Goal: Answer question/provide support: Share knowledge or assist other users

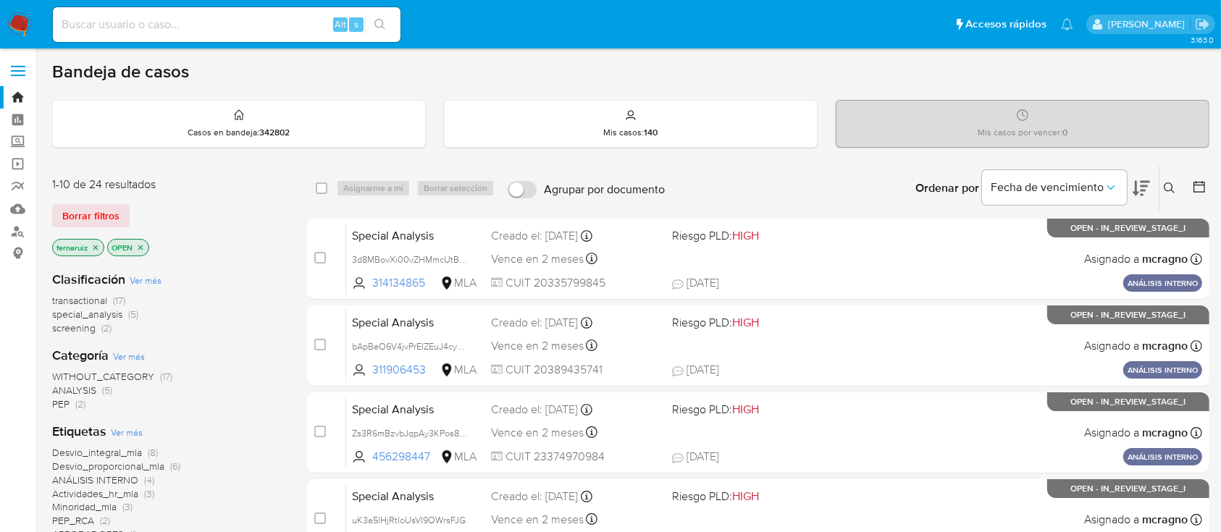
click at [25, 21] on img at bounding box center [19, 24] width 25 height 25
click at [139, 246] on icon "close-filter" at bounding box center [139, 247] width 9 height 9
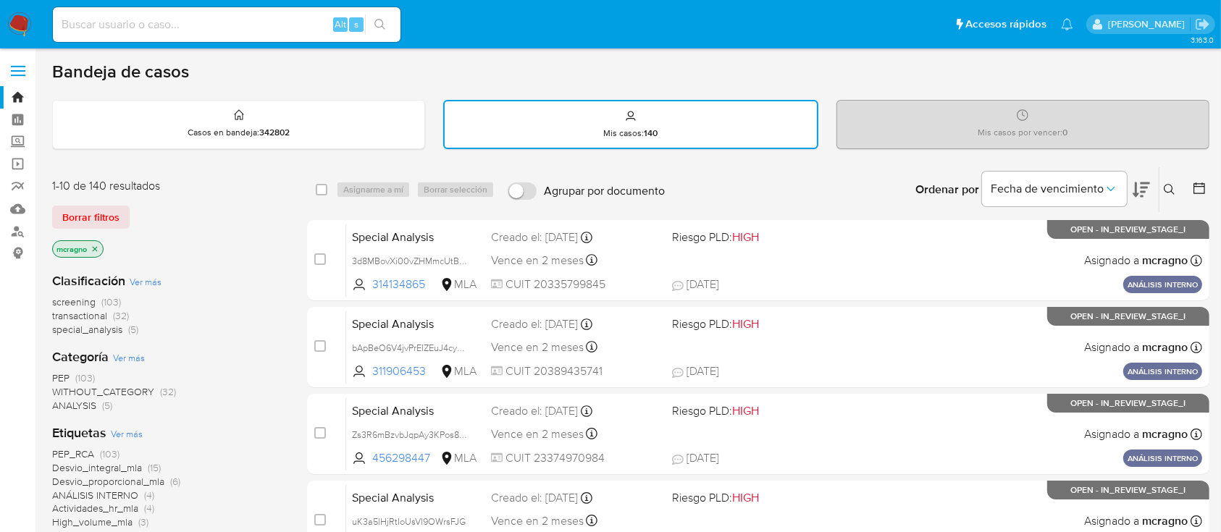
click at [98, 246] on icon "close-filter" at bounding box center [94, 249] width 9 height 9
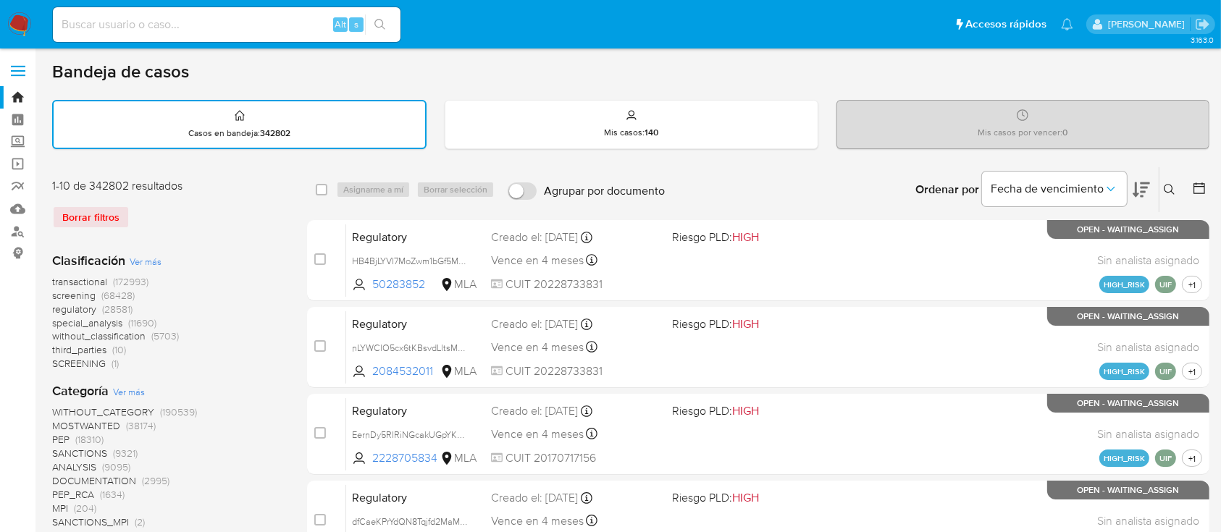
click at [1168, 189] on icon at bounding box center [1169, 190] width 12 height 12
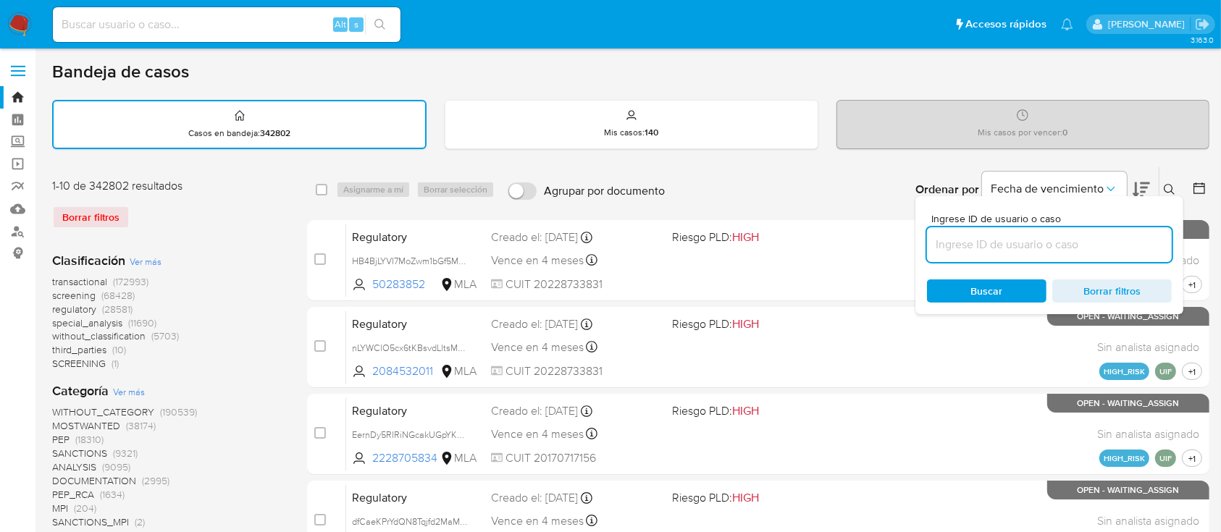
click at [961, 251] on input at bounding box center [1049, 244] width 245 height 19
type input "2531138553"
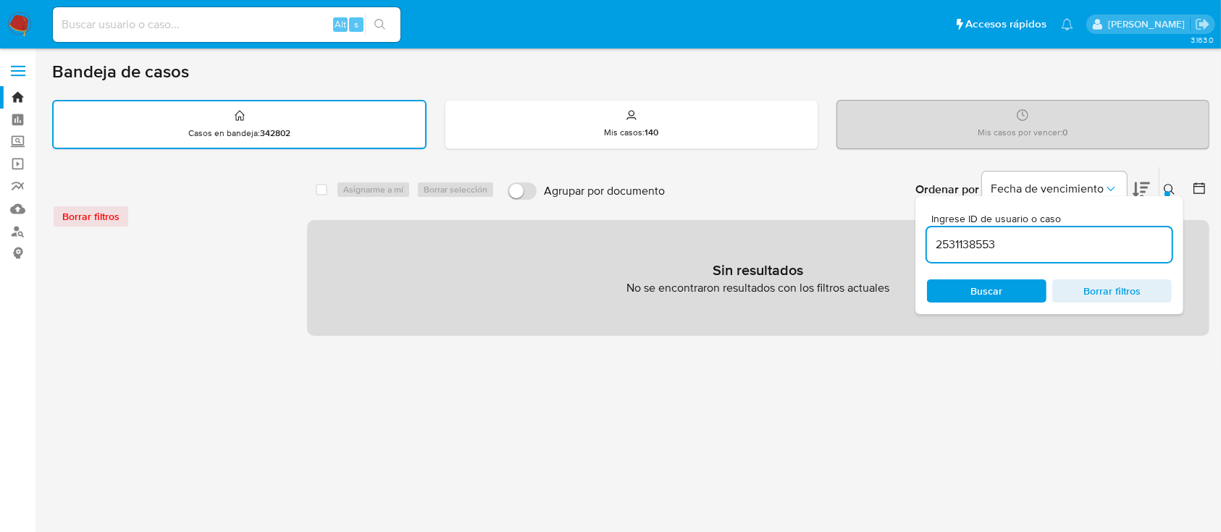
click at [1167, 188] on icon at bounding box center [1169, 190] width 12 height 12
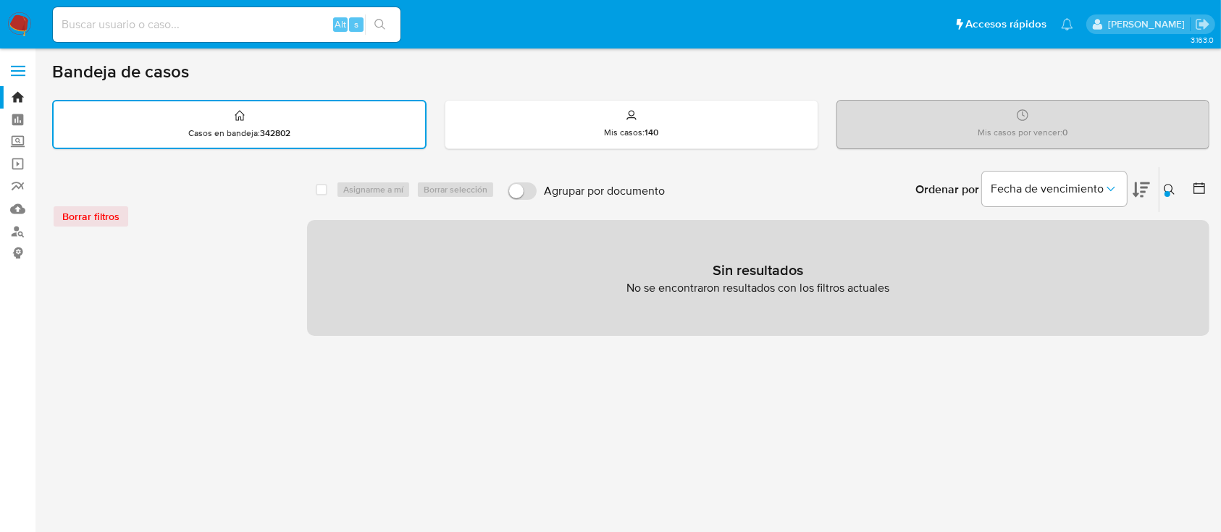
drag, startPoint x: 211, startPoint y: 35, endPoint x: 211, endPoint y: 25, distance: 10.1
click at [211, 34] on div "Alt s" at bounding box center [226, 24] width 347 height 35
click at [211, 23] on input at bounding box center [226, 24] width 347 height 19
paste input "2531138553"
type input "2531138553"
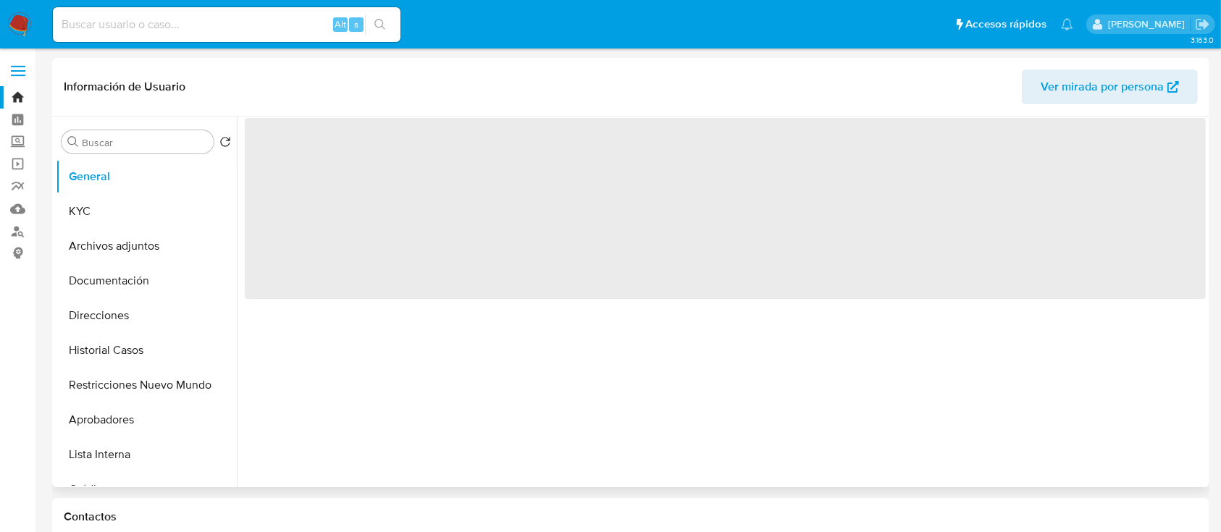
click at [667, 475] on div "‌" at bounding box center [721, 302] width 969 height 371
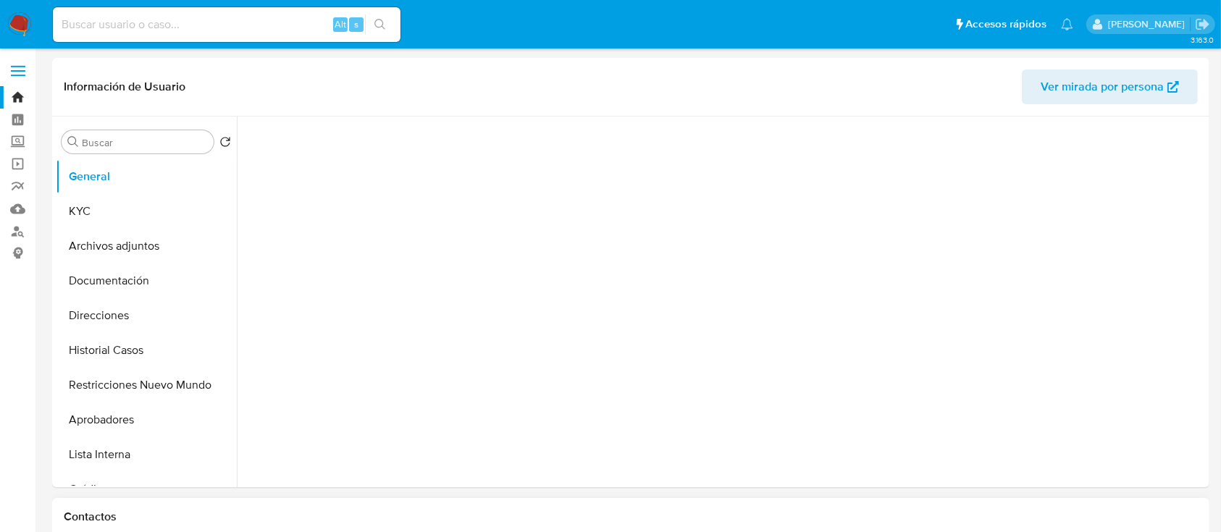
select select "10"
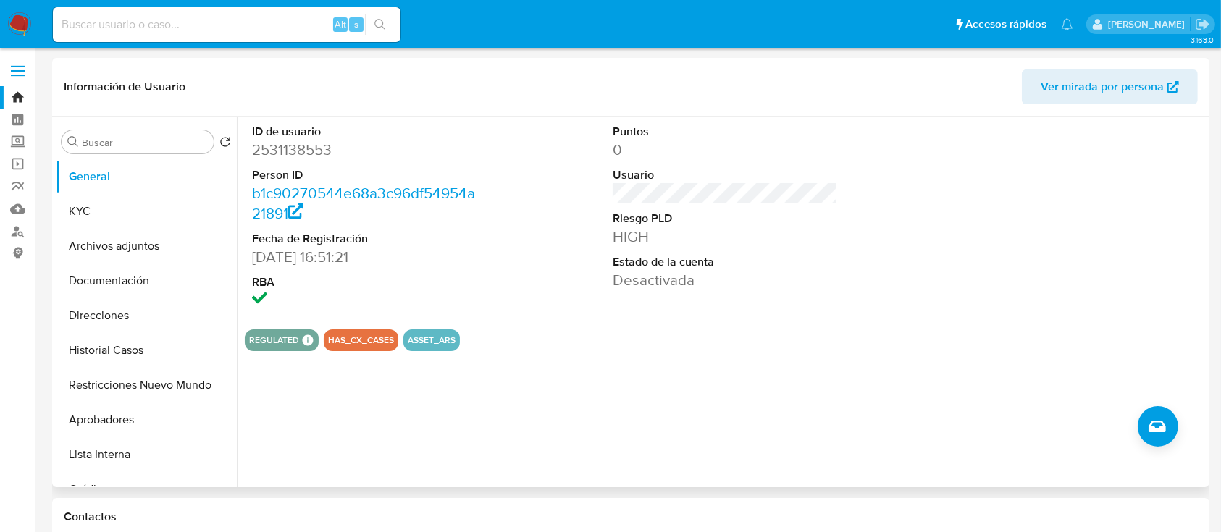
click at [1129, 88] on span "Ver mirada por persona" at bounding box center [1101, 86] width 123 height 35
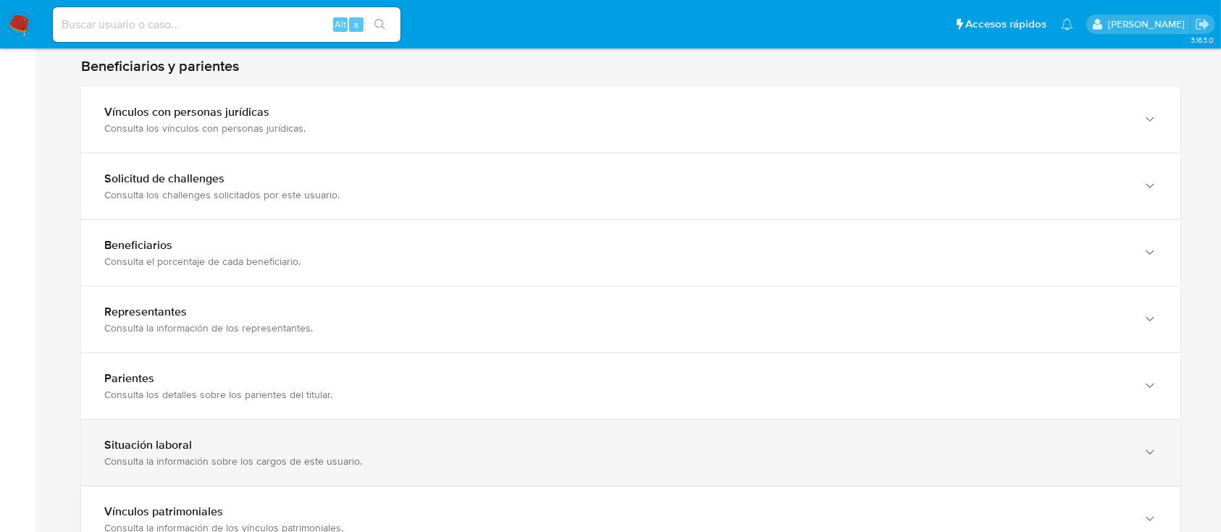
scroll to position [965, 0]
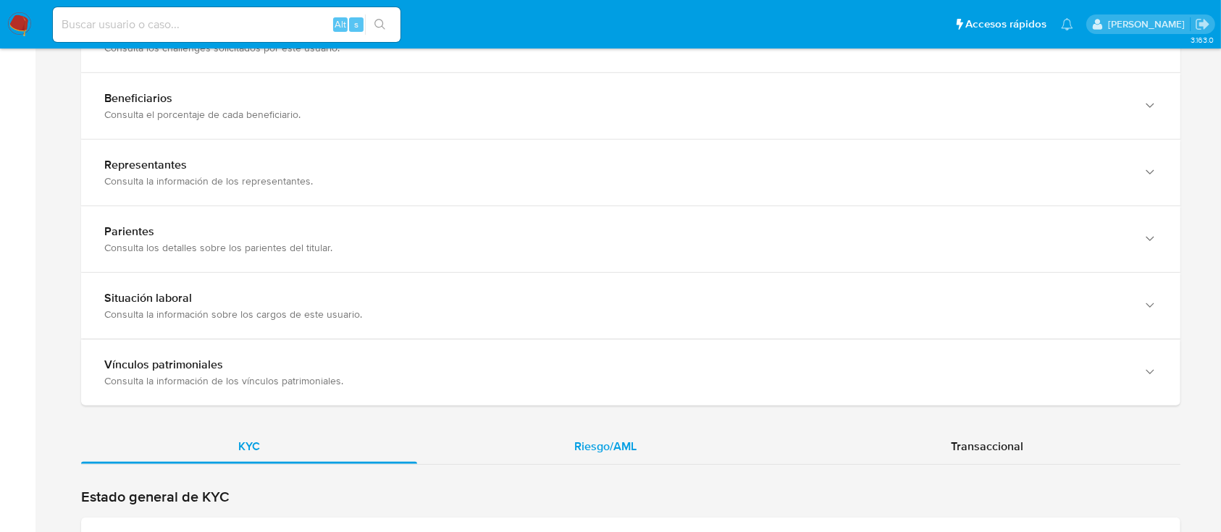
click at [688, 460] on div "Riesgo/AML" at bounding box center [605, 446] width 376 height 35
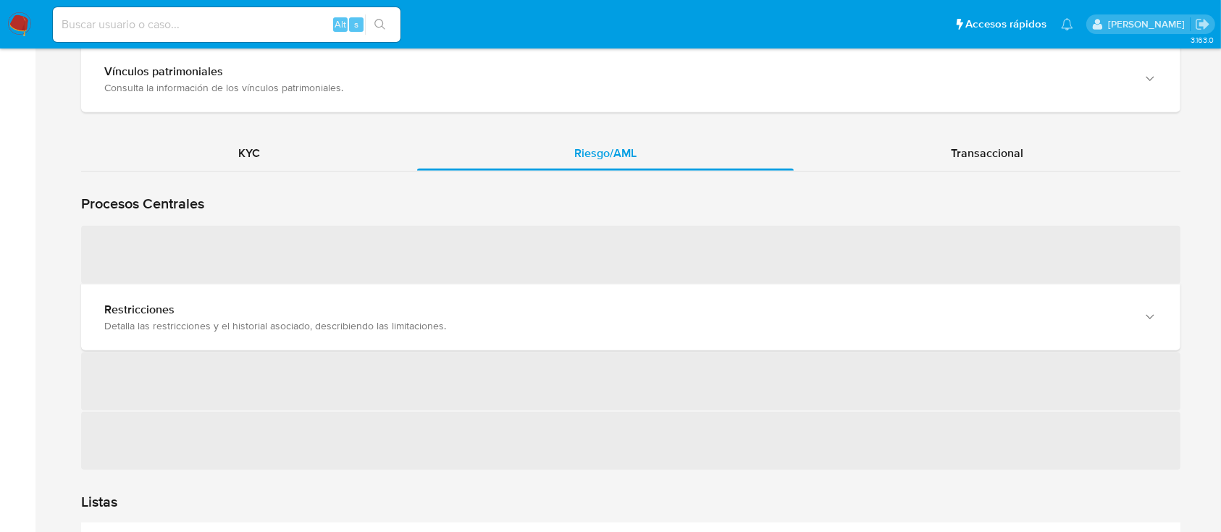
scroll to position [1351, 0]
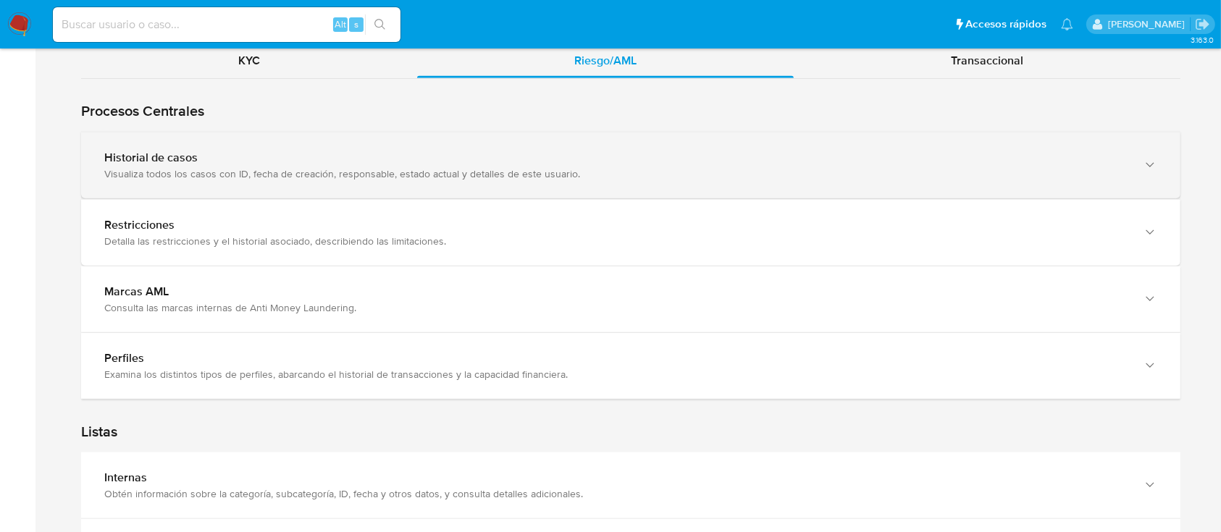
click at [347, 172] on div "Visualiza todos los casos con ID, fecha de creación, responsable, estado actual…" at bounding box center [616, 173] width 1024 height 13
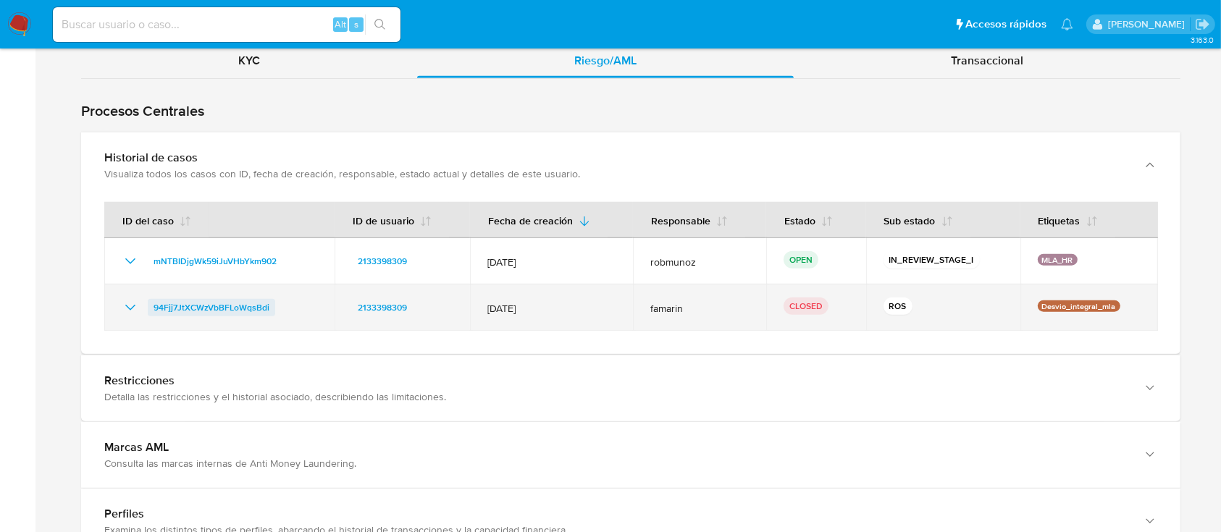
click at [237, 306] on span "94Fjj7JtXCWzVbBFLoWqsBdi" at bounding box center [211, 307] width 116 height 17
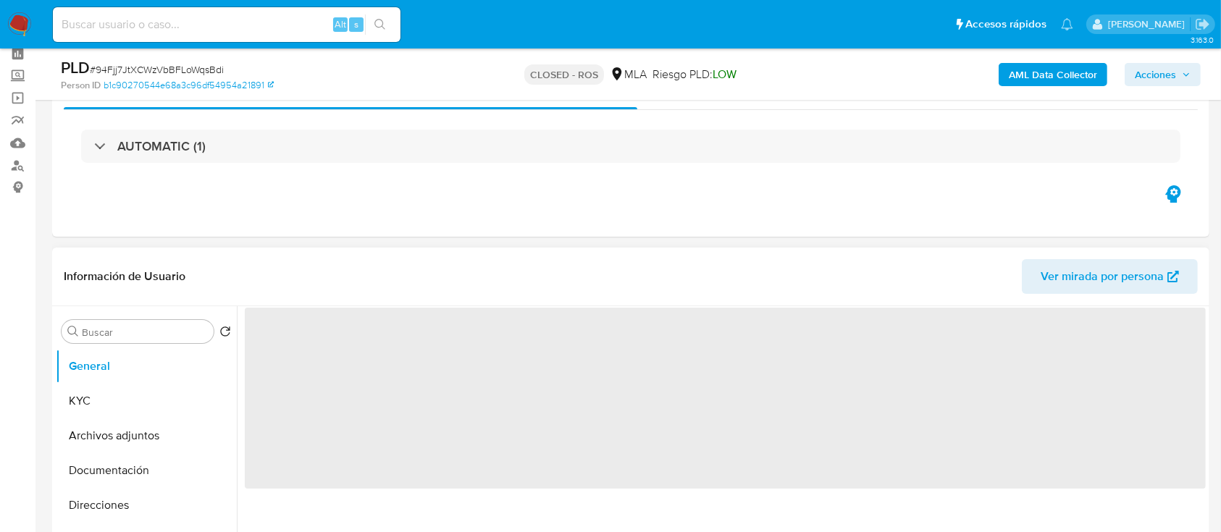
scroll to position [96, 0]
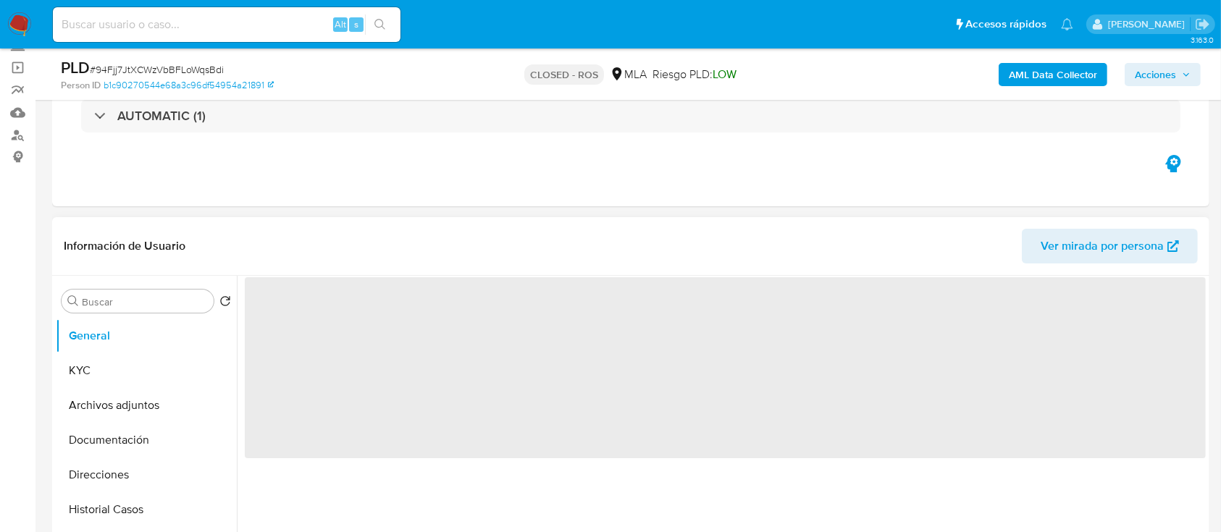
select select "10"
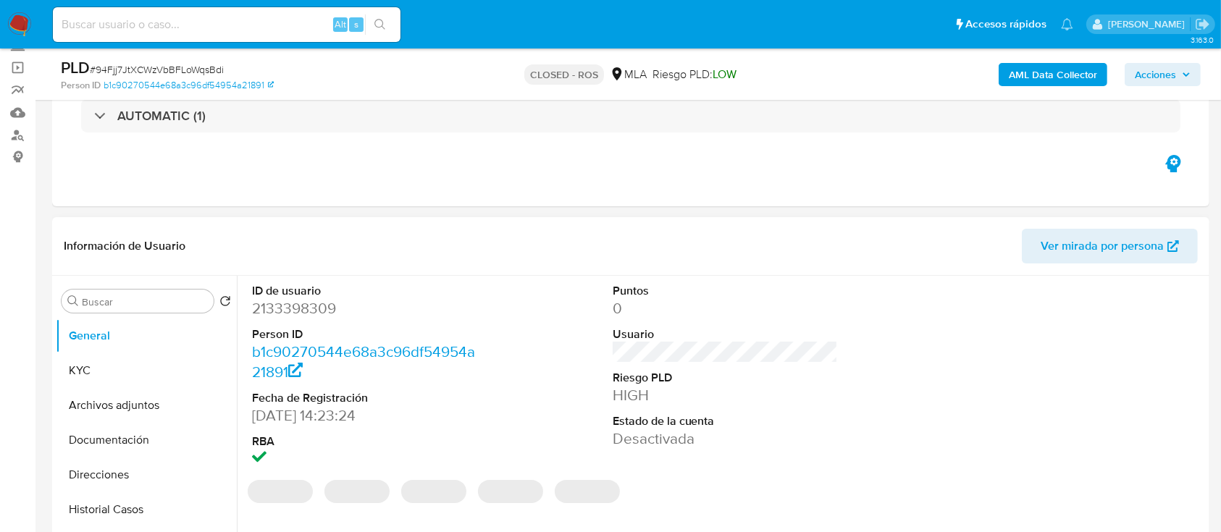
click at [306, 317] on dd "2133398309" at bounding box center [365, 308] width 226 height 20
click at [306, 311] on dd "2133398309" at bounding box center [365, 308] width 226 height 20
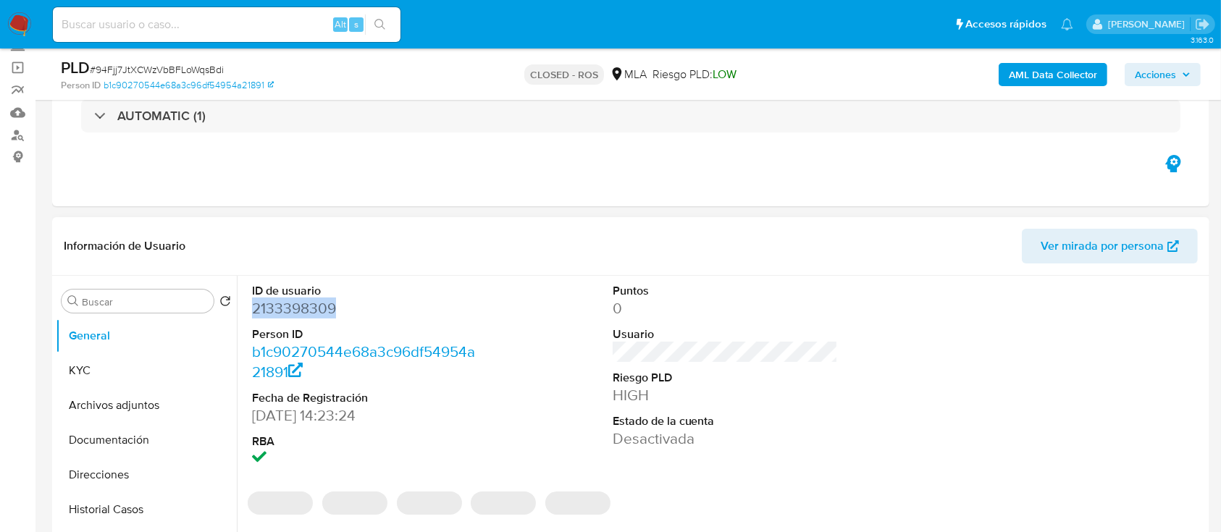
copy dd "2133398309"
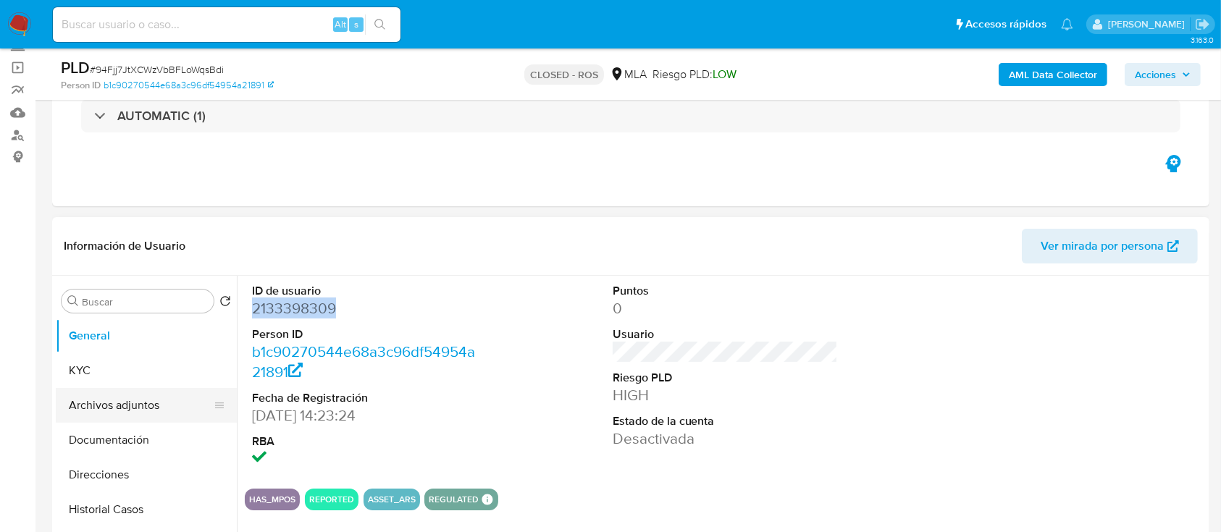
click at [126, 404] on button "Archivos adjuntos" at bounding box center [140, 405] width 169 height 35
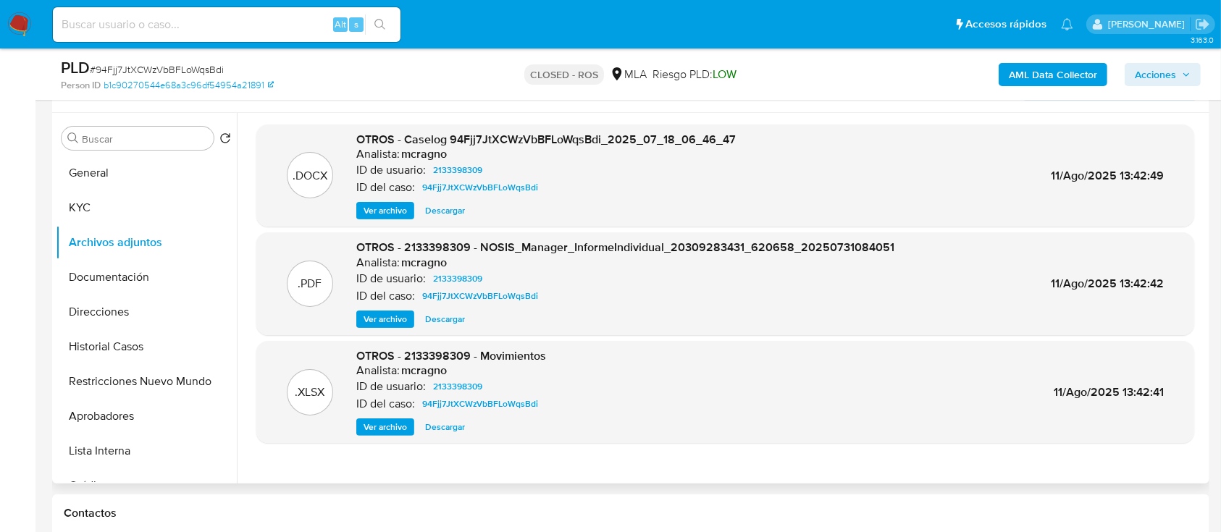
scroll to position [290, 0]
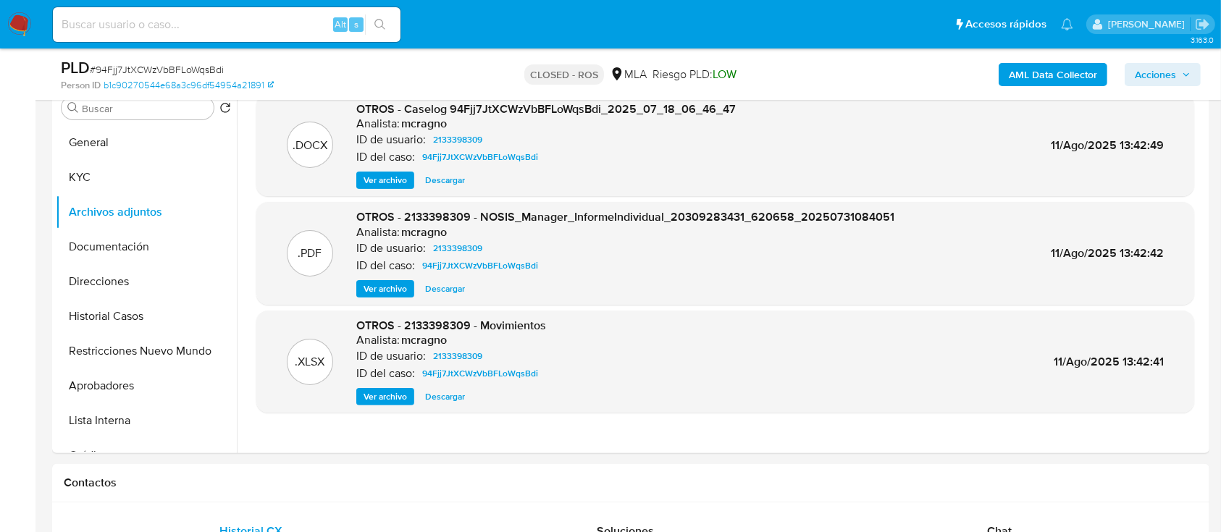
click at [26, 23] on img at bounding box center [19, 24] width 25 height 25
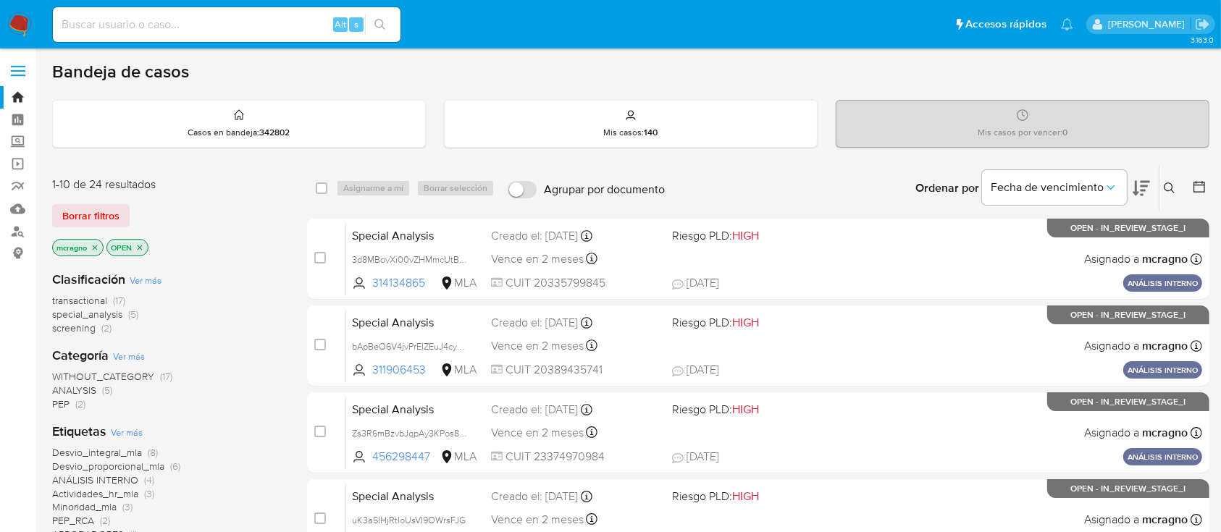
click at [140, 245] on icon "close-filter" at bounding box center [140, 247] width 5 height 5
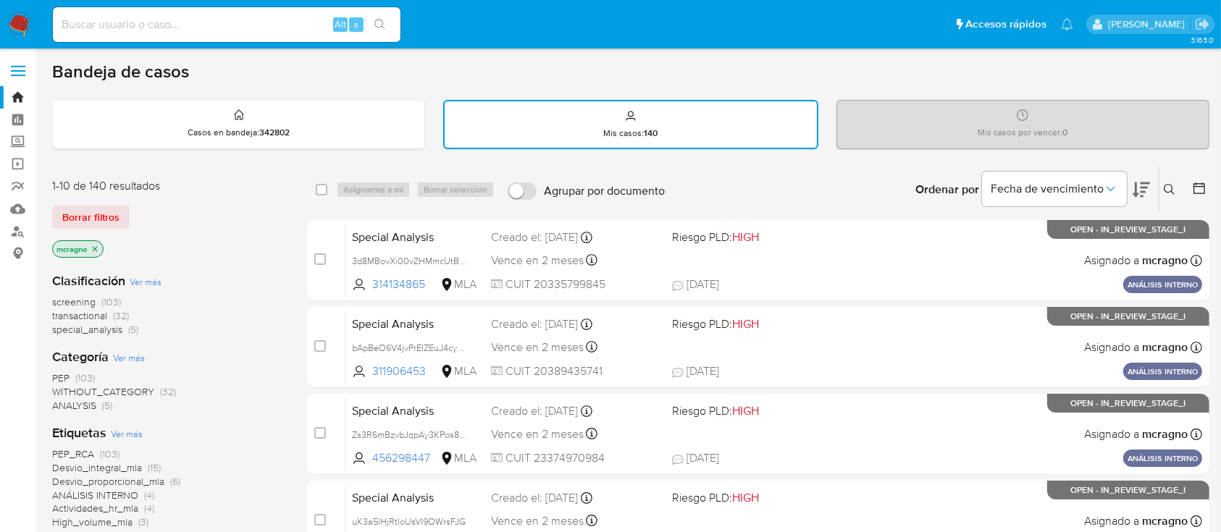
click at [99, 247] on icon "close-filter" at bounding box center [94, 249] width 9 height 9
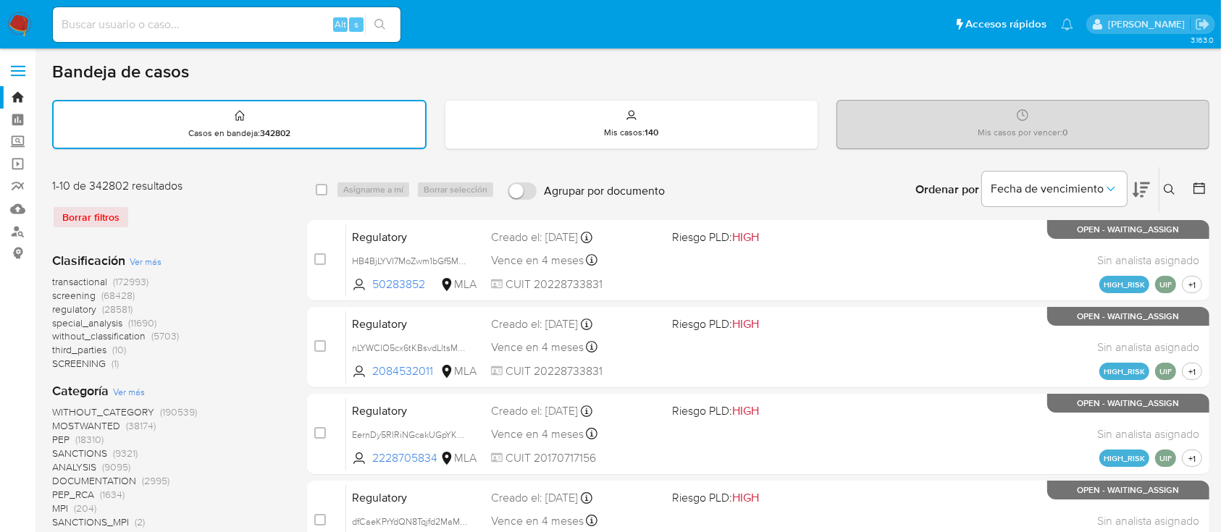
drag, startPoint x: 1169, startPoint y: 185, endPoint x: 1088, endPoint y: 229, distance: 92.0
click at [1168, 185] on icon at bounding box center [1169, 190] width 12 height 12
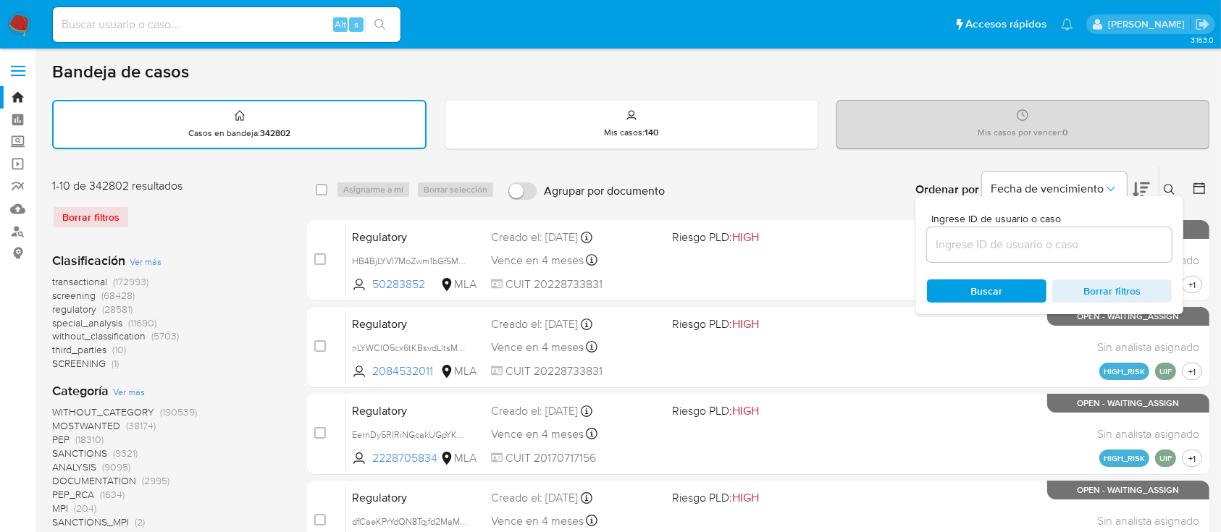
click at [1081, 233] on div at bounding box center [1049, 244] width 245 height 35
click at [1092, 239] on input at bounding box center [1049, 244] width 245 height 19
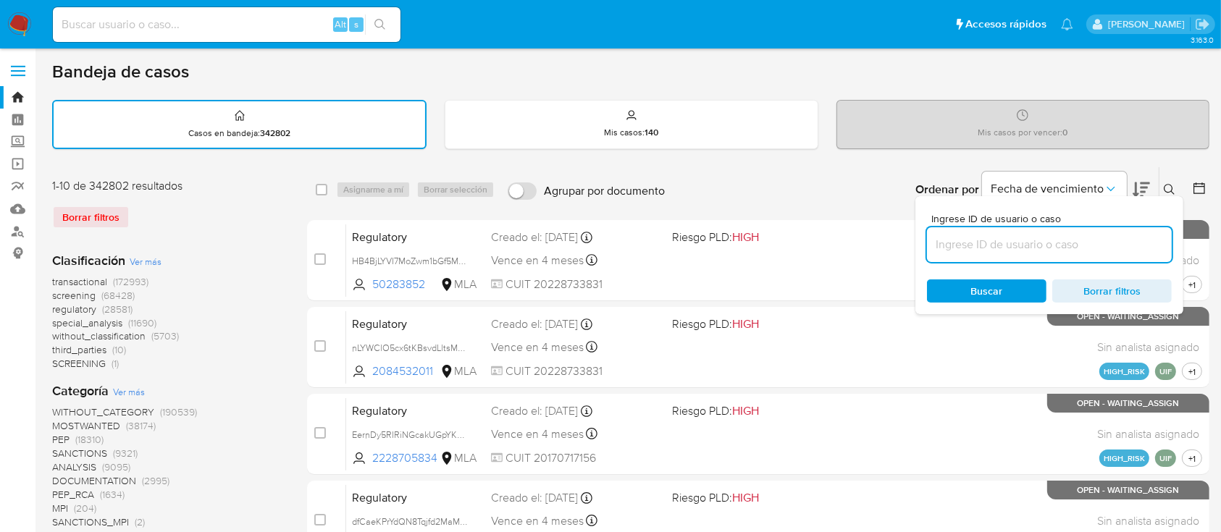
paste input "1276672131"
type input "1276672131"
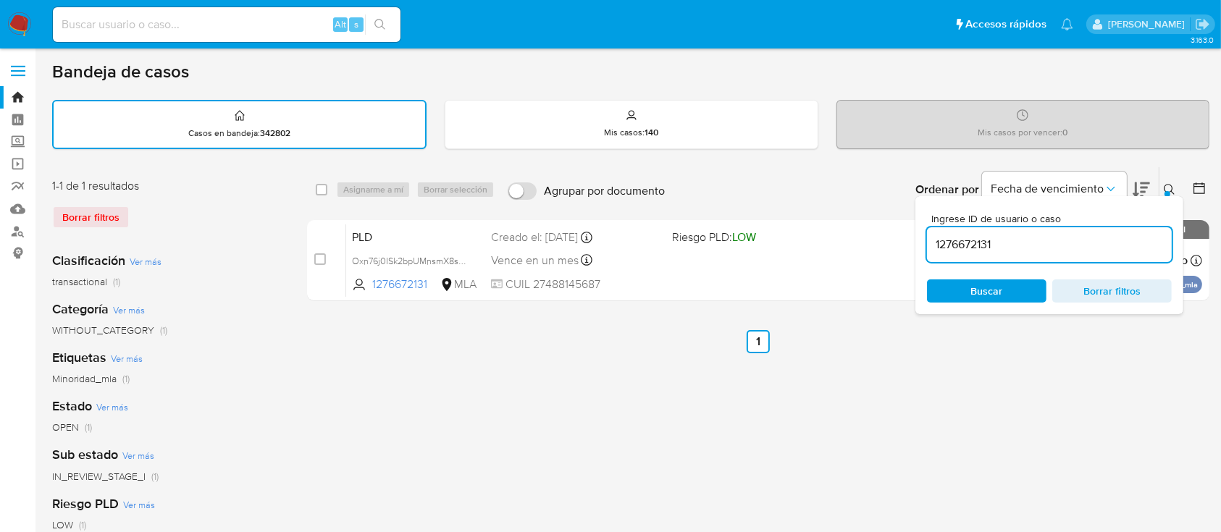
click at [1169, 188] on icon at bounding box center [1169, 190] width 12 height 12
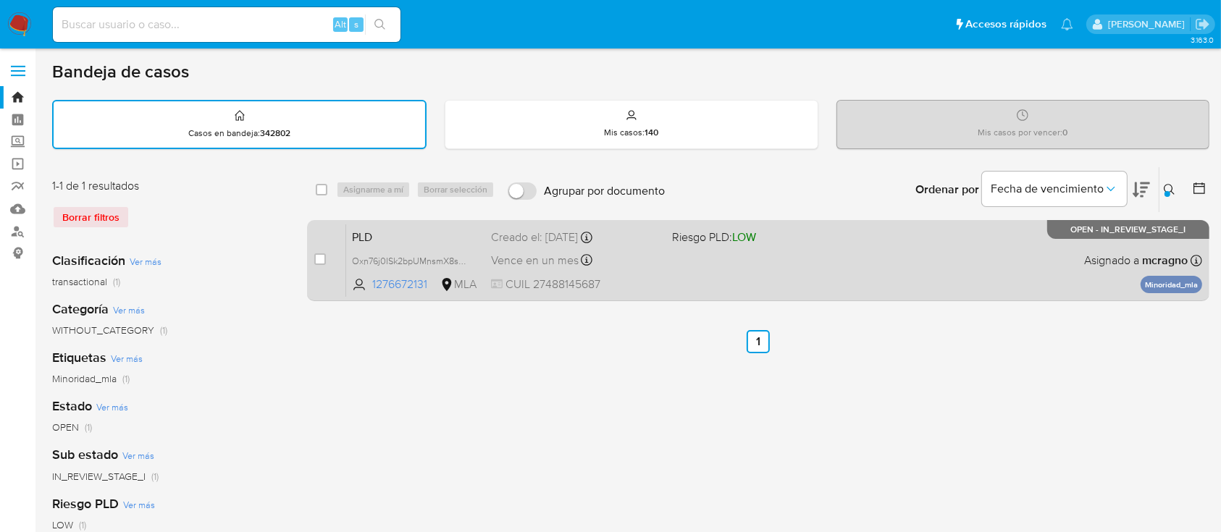
click at [897, 236] on div "PLD Oxn76j0ISk2bpUMnsmX8shGF 1276672131 MLA Riesgo PLD: LOW Creado el: 12/09/20…" at bounding box center [774, 260] width 856 height 73
click at [321, 258] on input "checkbox" at bounding box center [320, 259] width 12 height 12
checkbox input "true"
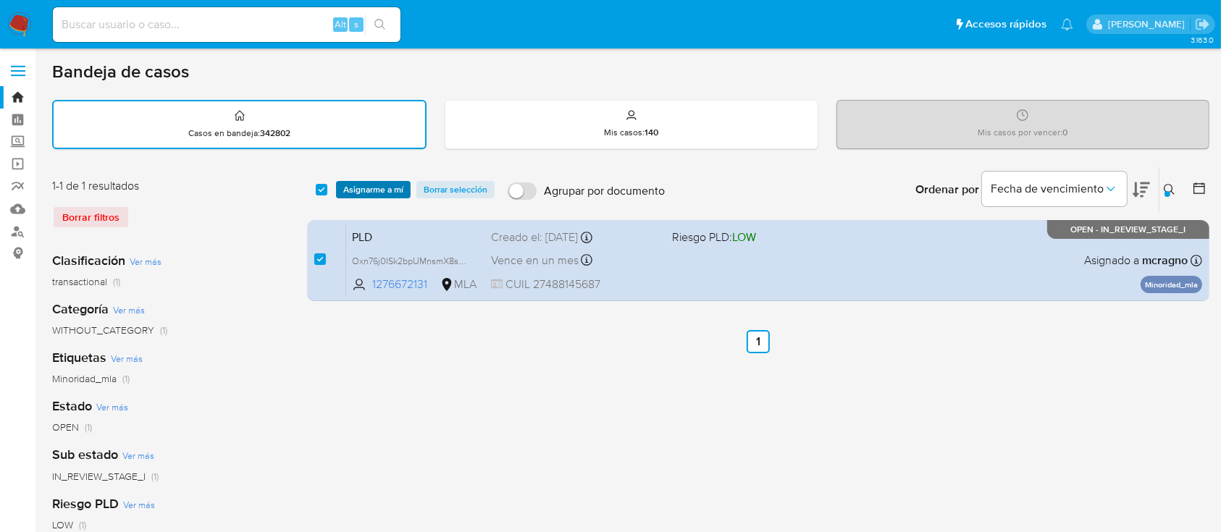
click at [359, 192] on span "Asignarme a mí" at bounding box center [373, 189] width 60 height 14
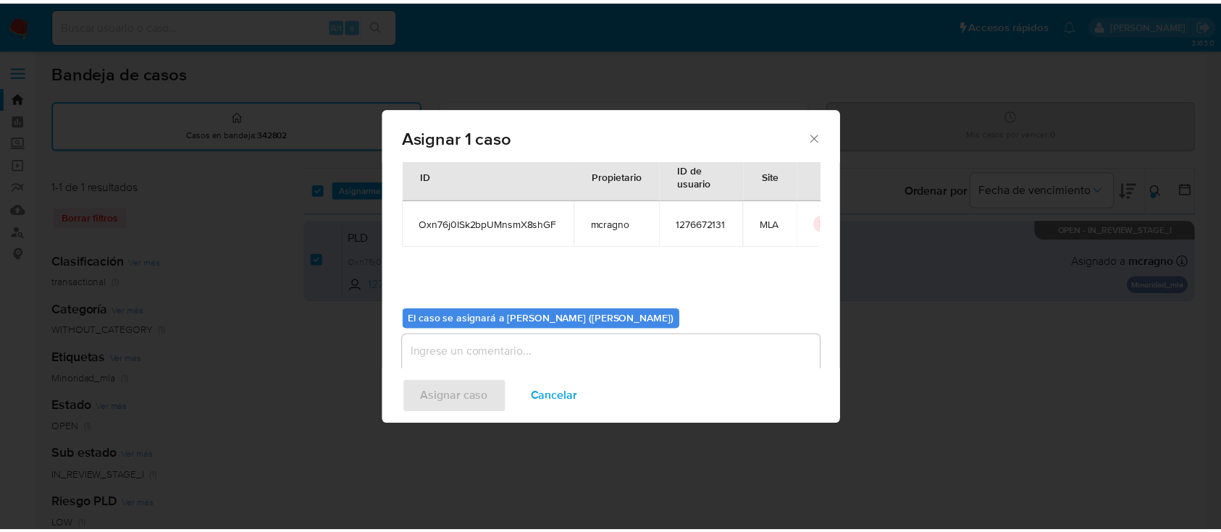
scroll to position [74, 0]
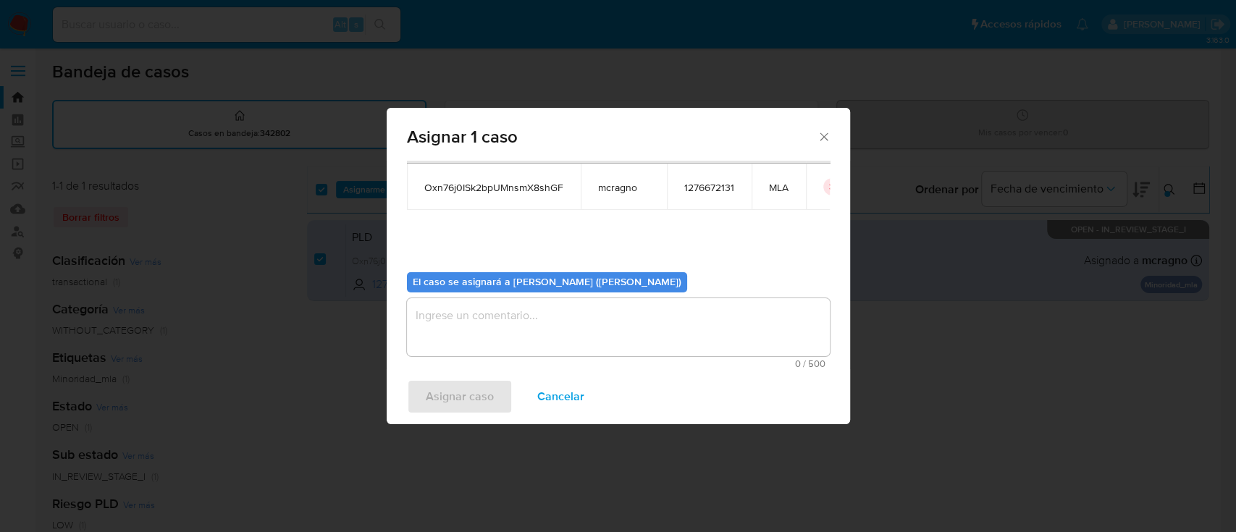
click at [511, 361] on span "0 / 500" at bounding box center [618, 363] width 414 height 9
click at [513, 344] on textarea "assign-modal" at bounding box center [618, 327] width 423 height 58
click at [458, 381] on span "Asignar caso" at bounding box center [460, 397] width 68 height 32
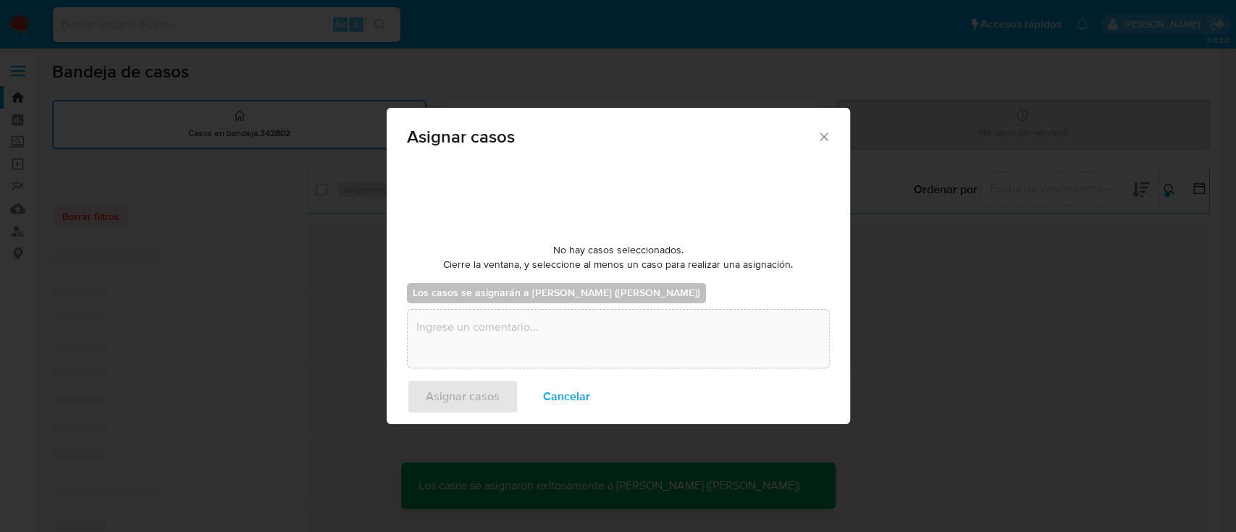
checkbox input "false"
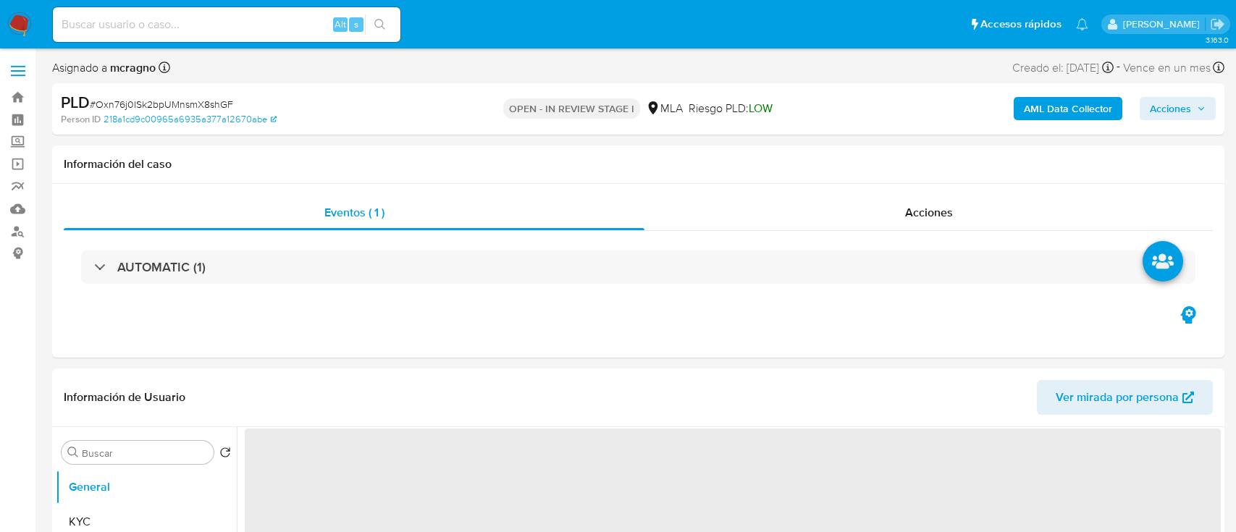
select select "10"
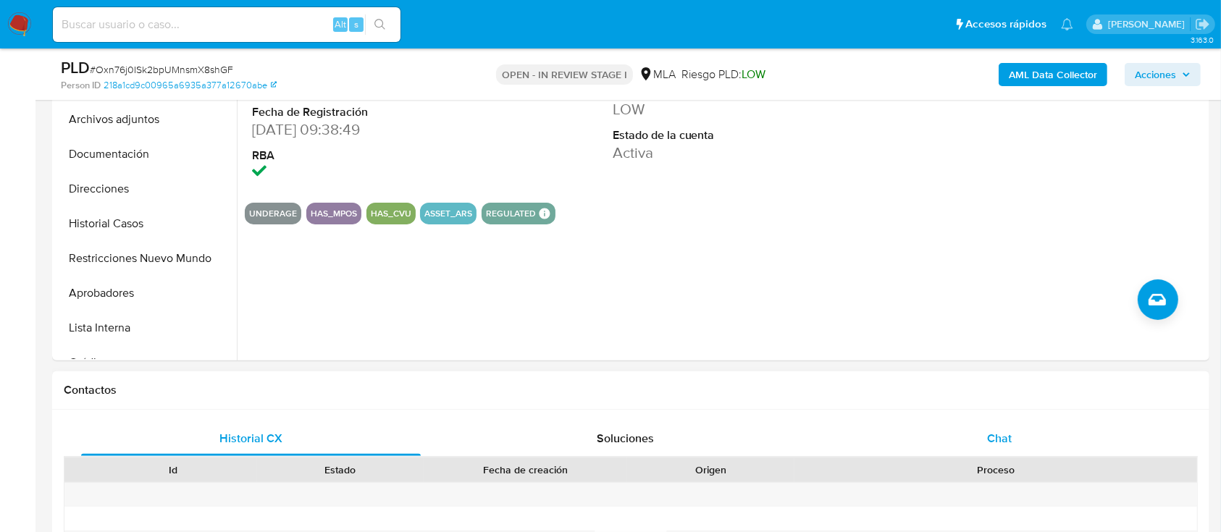
click at [1027, 432] on div "Chat" at bounding box center [1000, 438] width 340 height 35
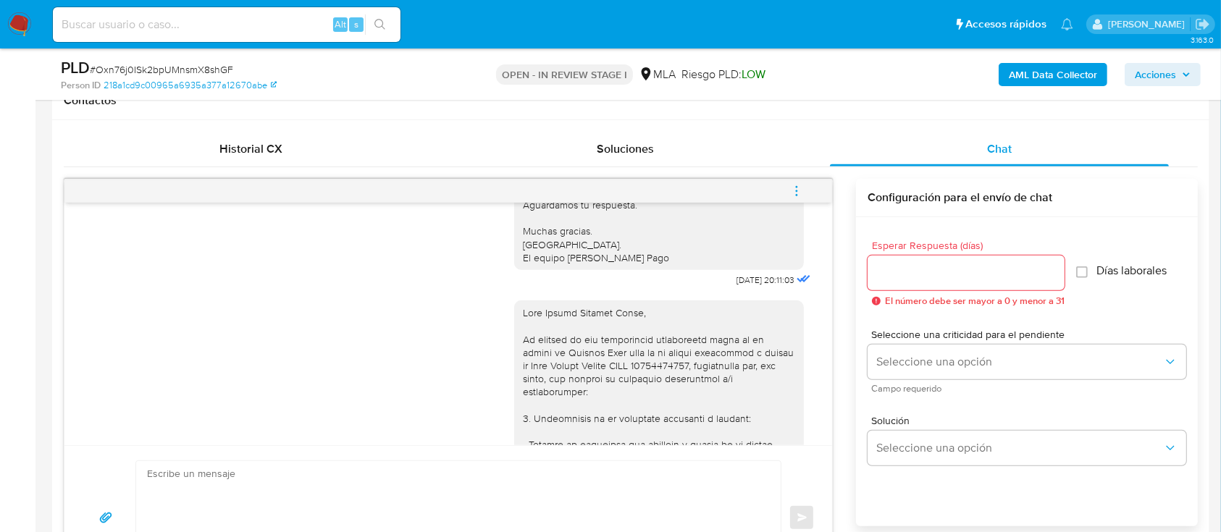
scroll to position [859, 0]
drag, startPoint x: 510, startPoint y: 340, endPoint x: 540, endPoint y: 447, distance: 111.2
click at [513, 461] on textarea at bounding box center [454, 518] width 615 height 114
paste textarea "Hola Morena Soledad Sazia,"
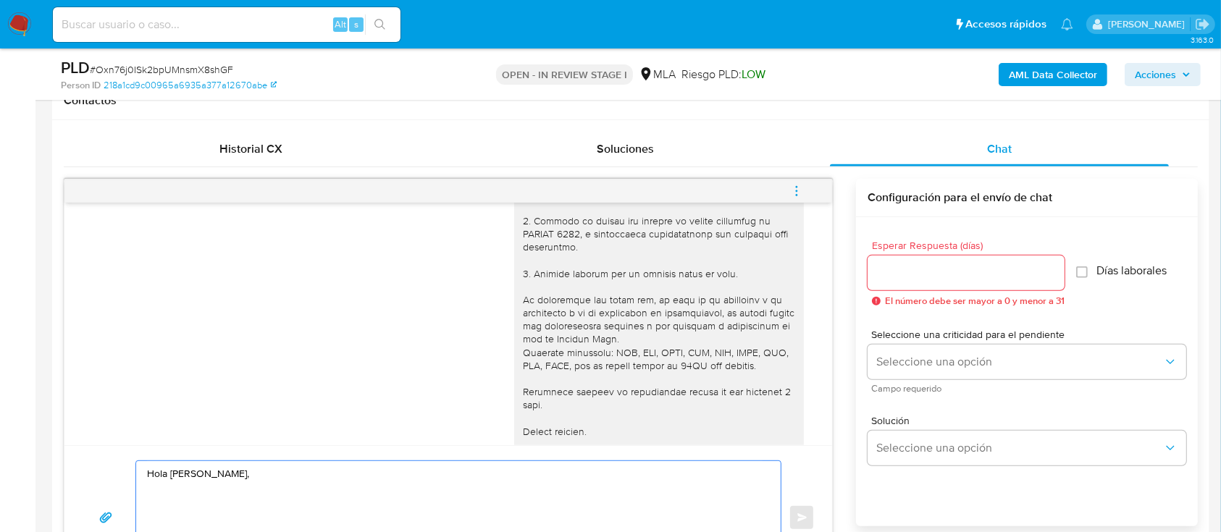
scroll to position [1438, 0]
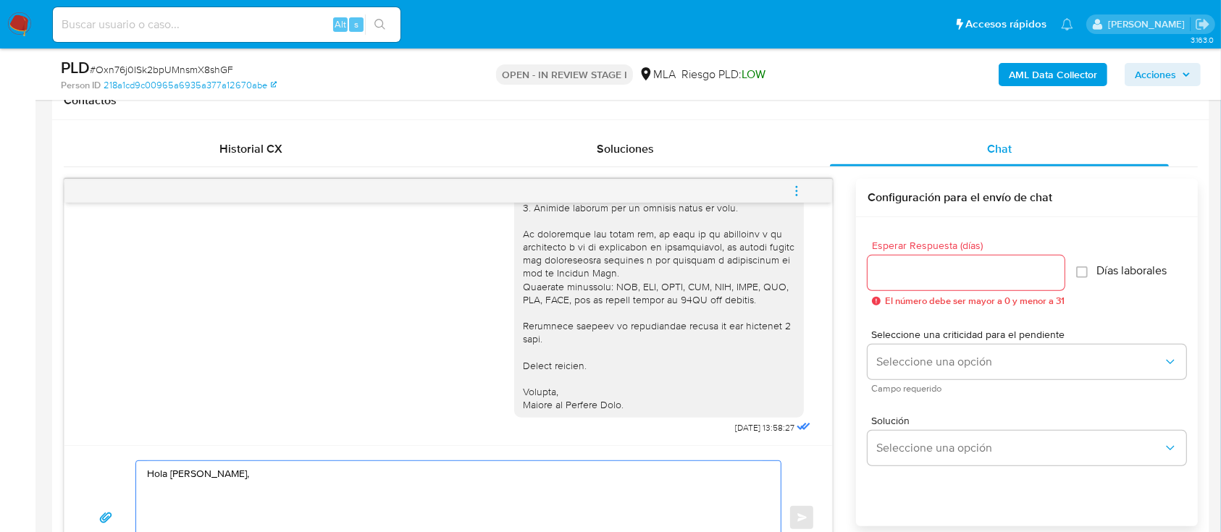
paste textarea "Queremos informarte que el uso de la cuenta es personal y no se deben canalizar…"
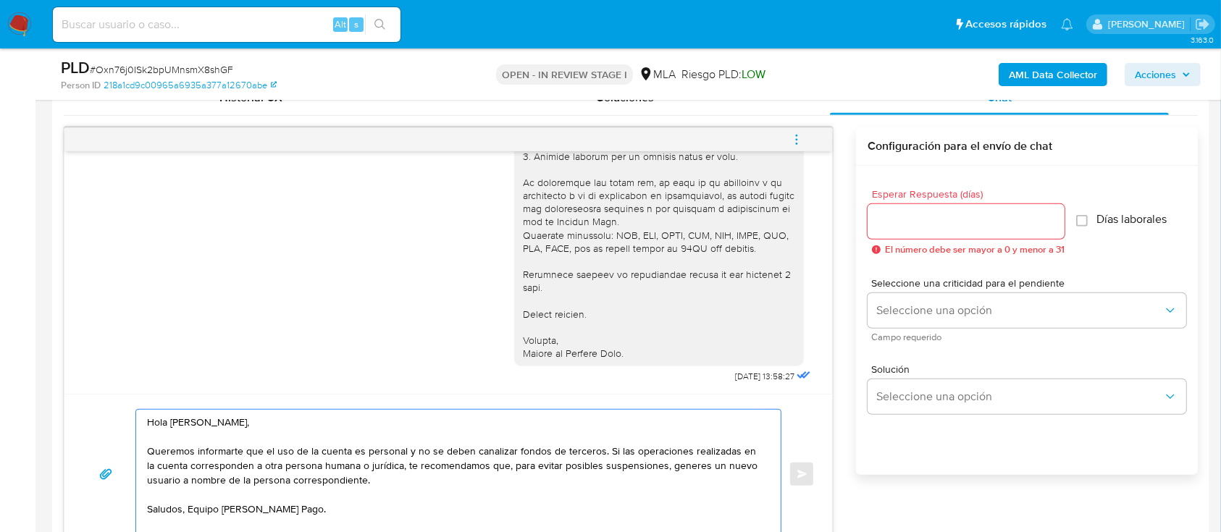
scroll to position [823, 0]
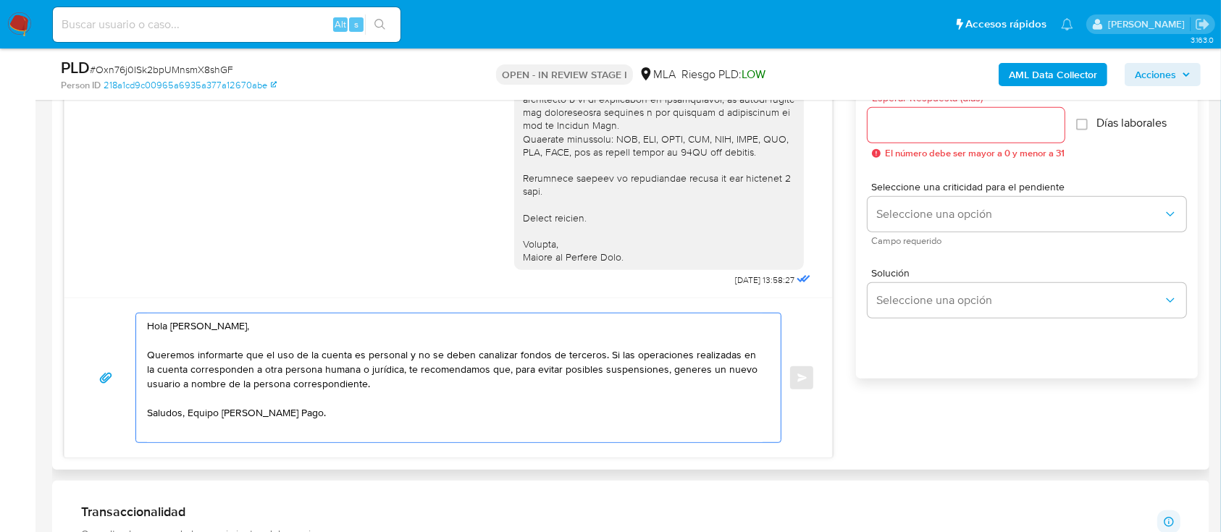
drag, startPoint x: 318, startPoint y: 369, endPoint x: 384, endPoint y: 368, distance: 66.6
click at [384, 368] on textarea "Hola Morena Soledad Sazia, Queremos informarte que el uso de la cuenta es perso…" at bounding box center [454, 377] width 615 height 129
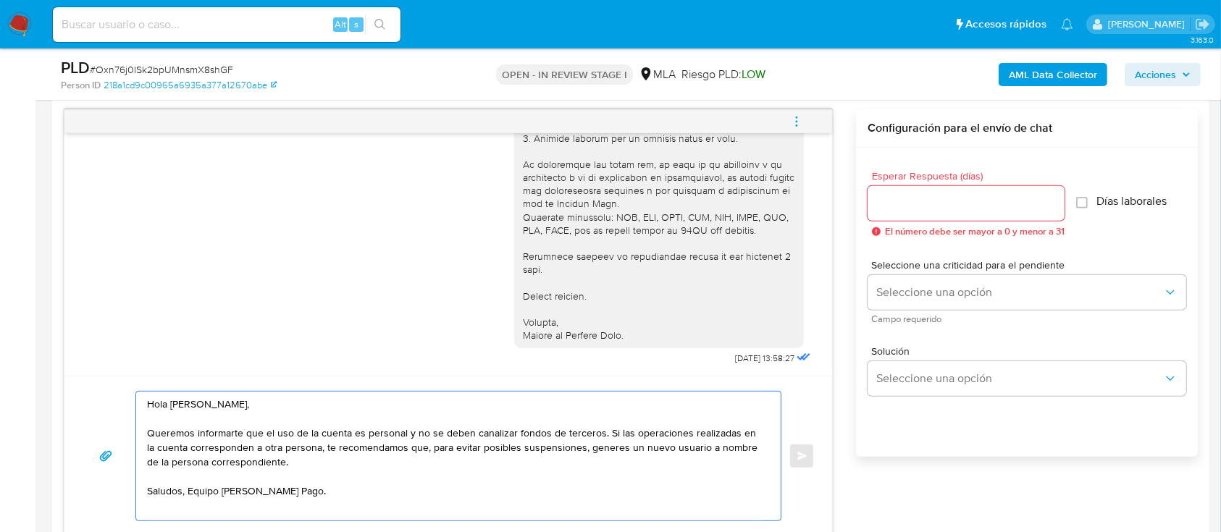
scroll to position [727, 0]
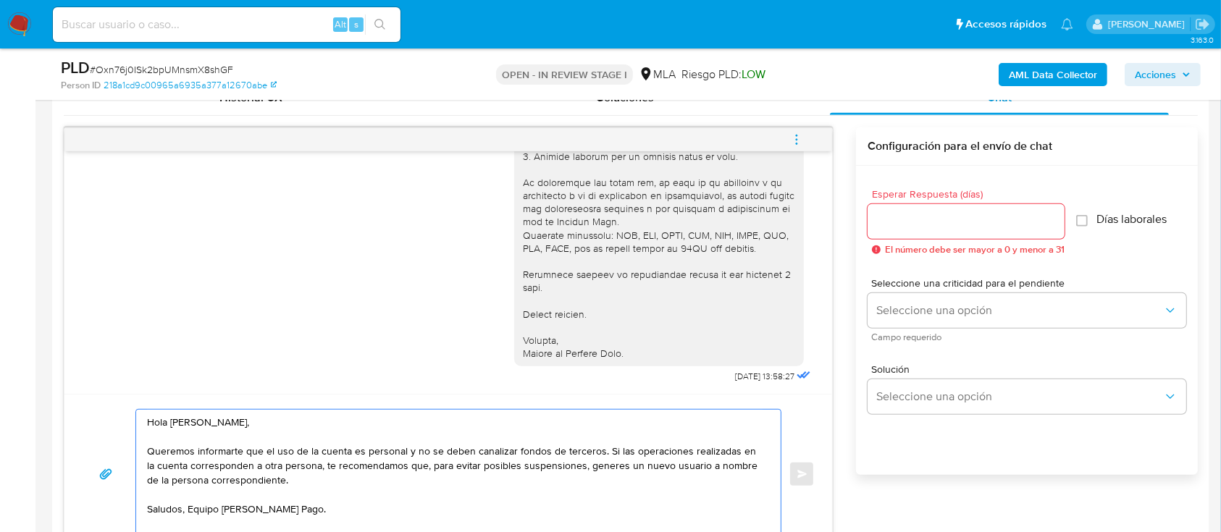
type textarea "Hola Morena Soledad Sazia, Queremos informarte que el uso de la cuenta es perso…"
click at [986, 216] on input "Esperar Respuesta (días)" at bounding box center [965, 221] width 197 height 19
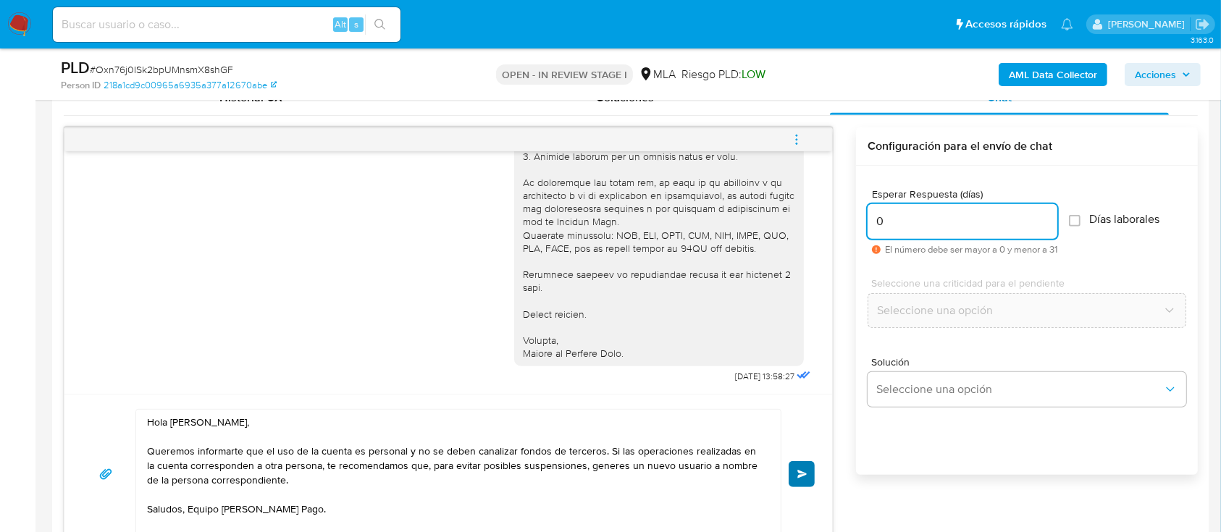
type input "0"
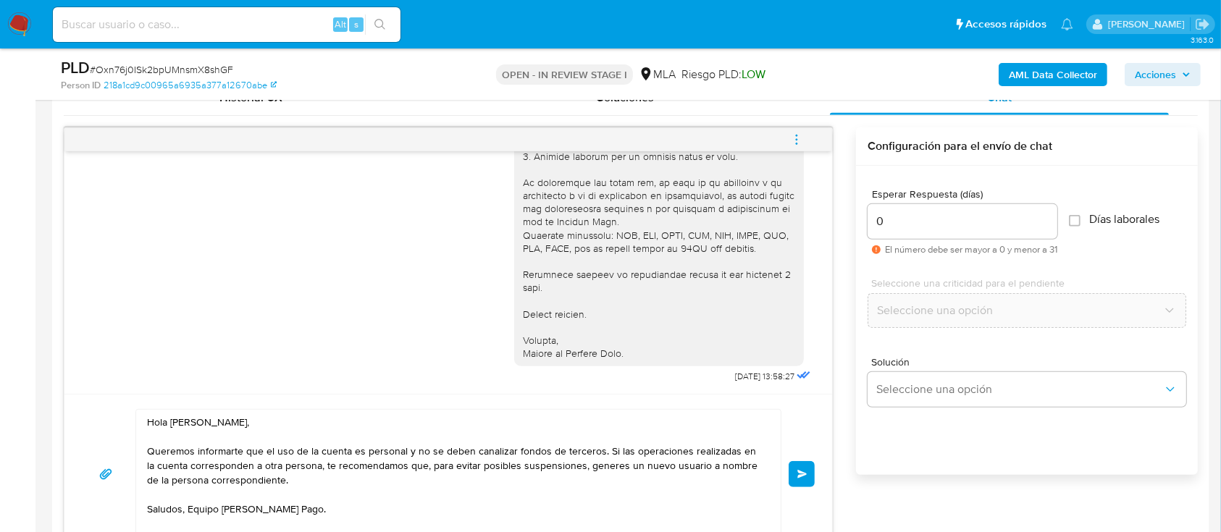
drag, startPoint x: 802, startPoint y: 468, endPoint x: 806, endPoint y: 316, distance: 152.1
click at [803, 470] on span "Enviar" at bounding box center [802, 474] width 10 height 9
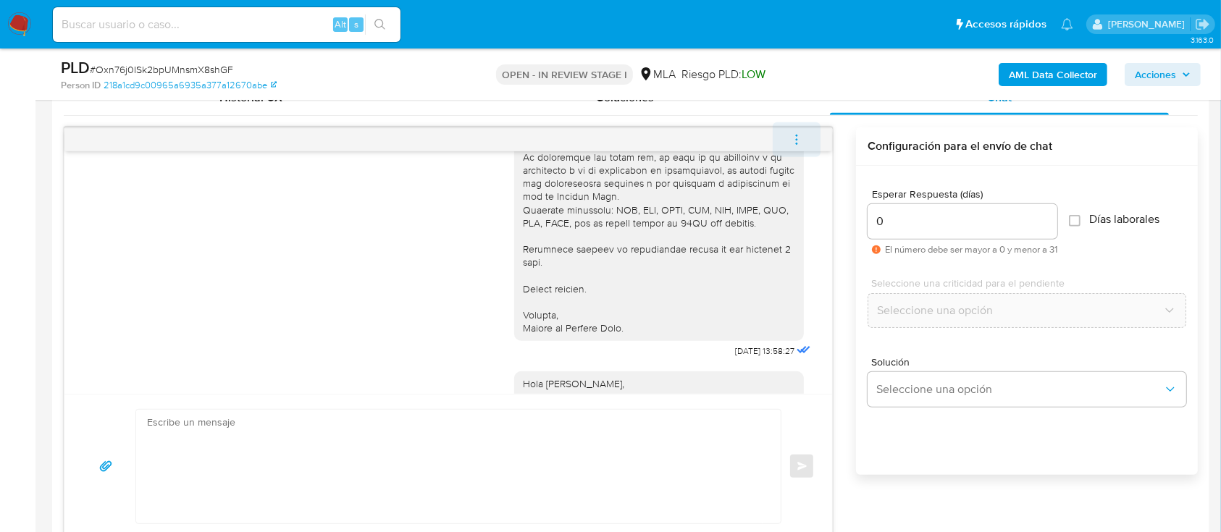
scroll to position [1611, 0]
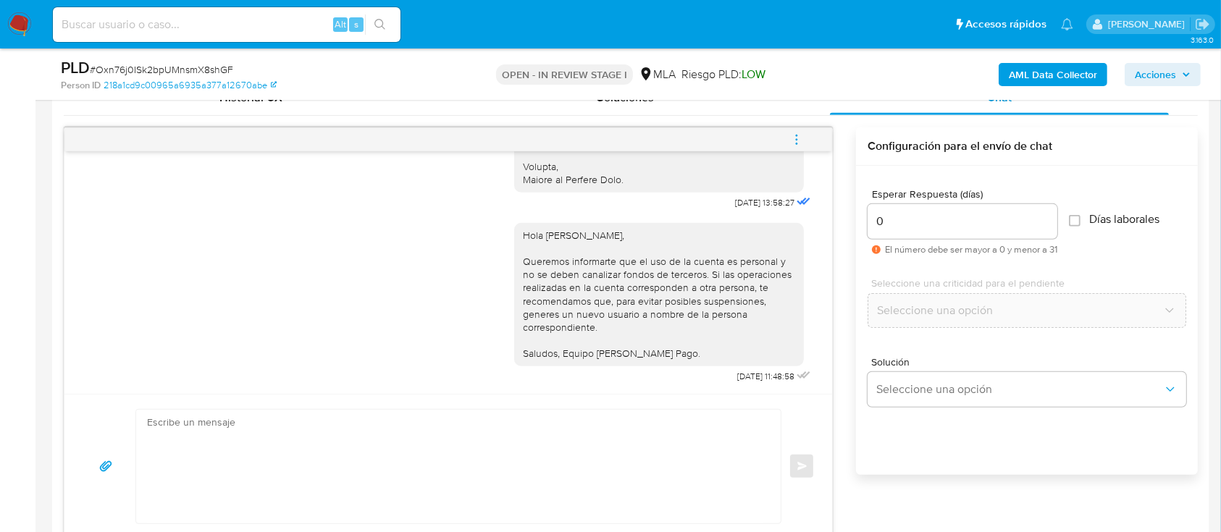
click at [803, 135] on icon "menu-action" at bounding box center [796, 139] width 13 height 13
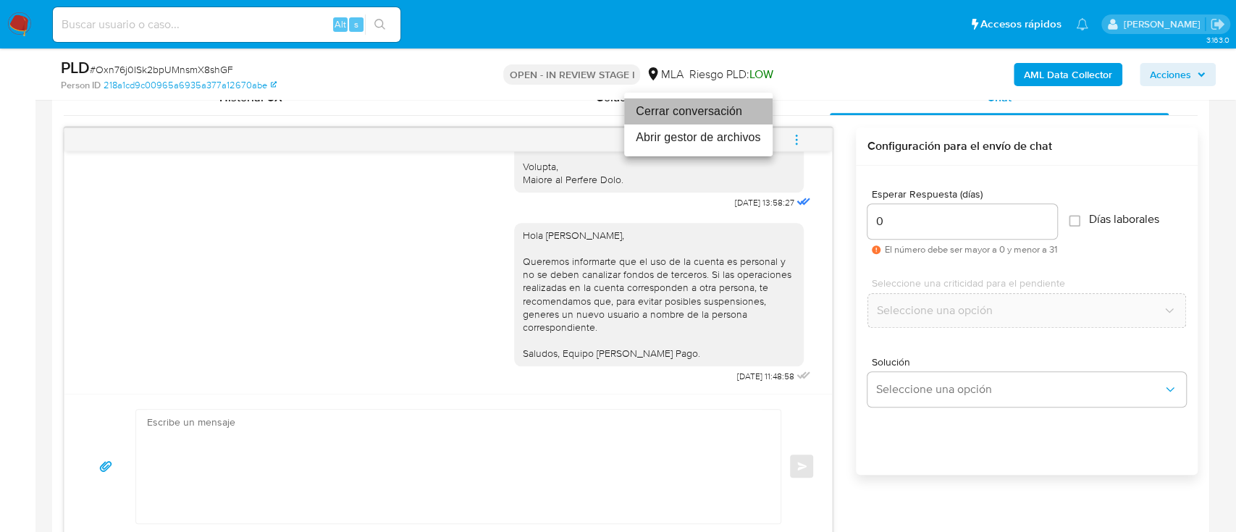
click at [711, 109] on li "Cerrar conversación" at bounding box center [698, 111] width 148 height 26
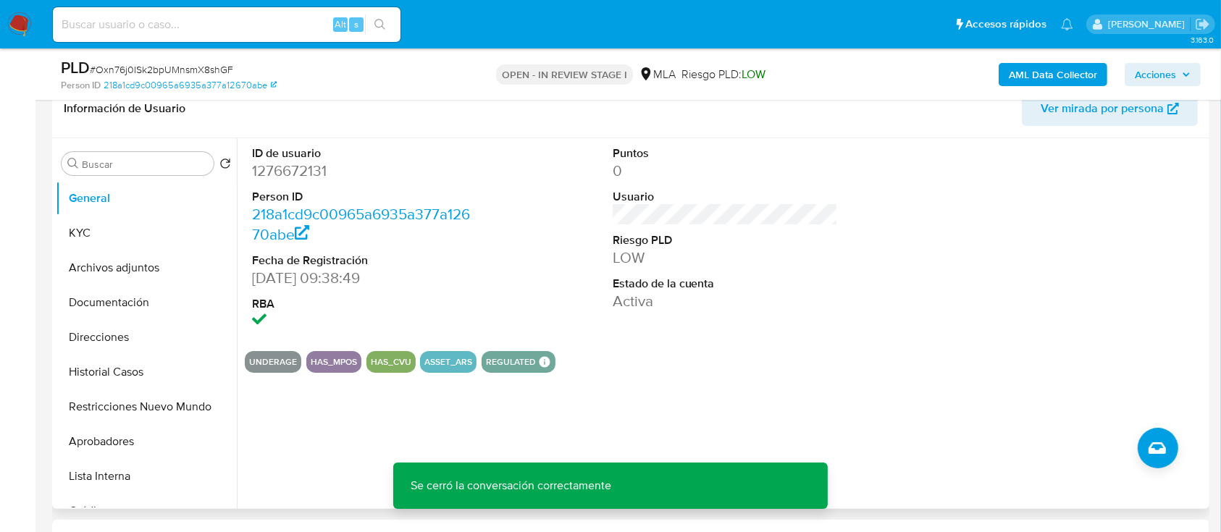
scroll to position [183, 0]
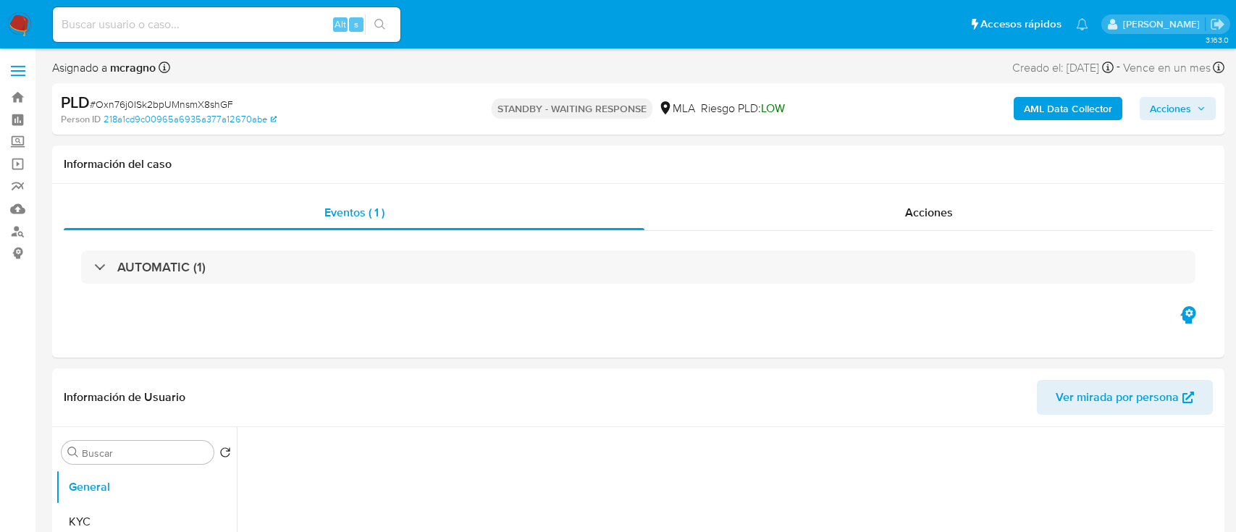
select select "10"
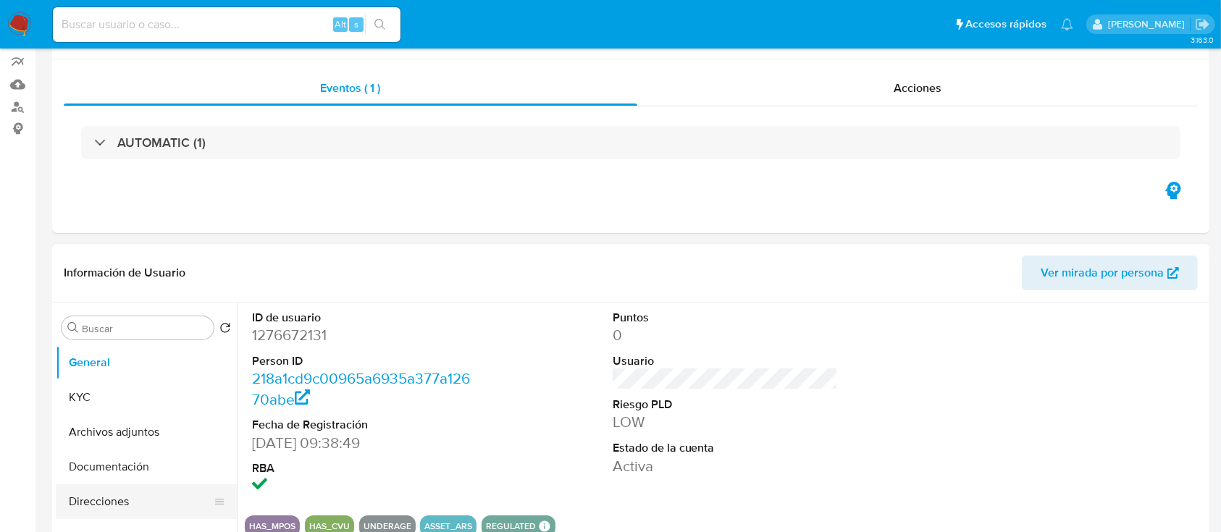
scroll to position [193, 0]
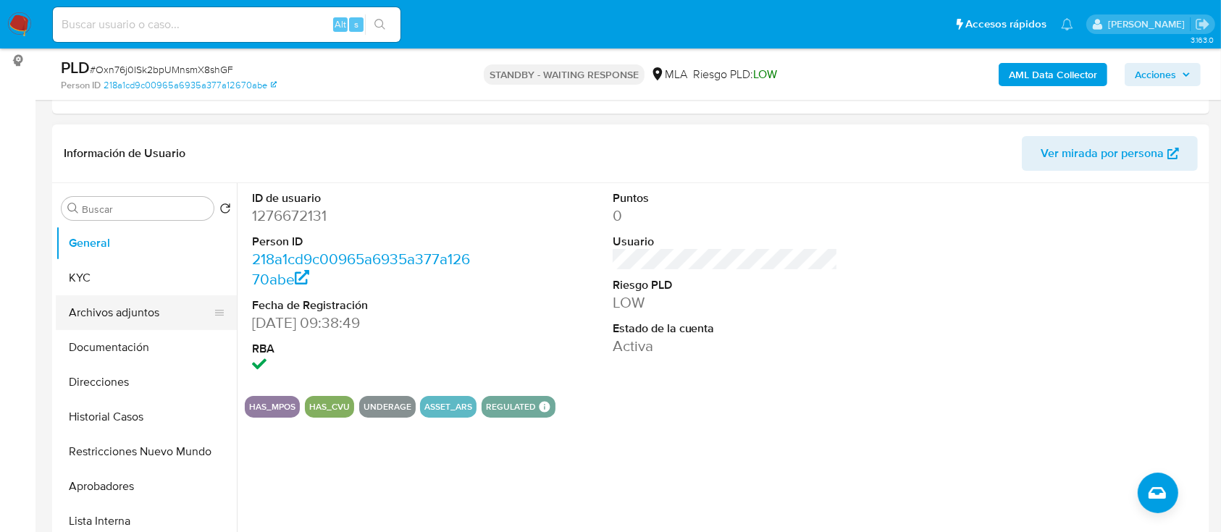
click at [128, 321] on button "Archivos adjuntos" at bounding box center [140, 312] width 169 height 35
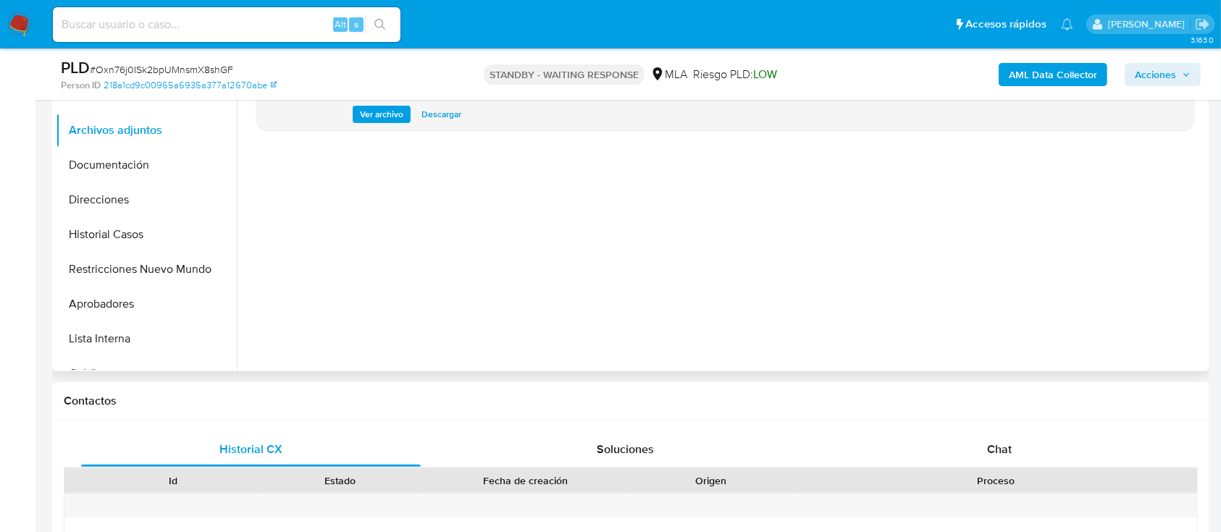
scroll to position [290, 0]
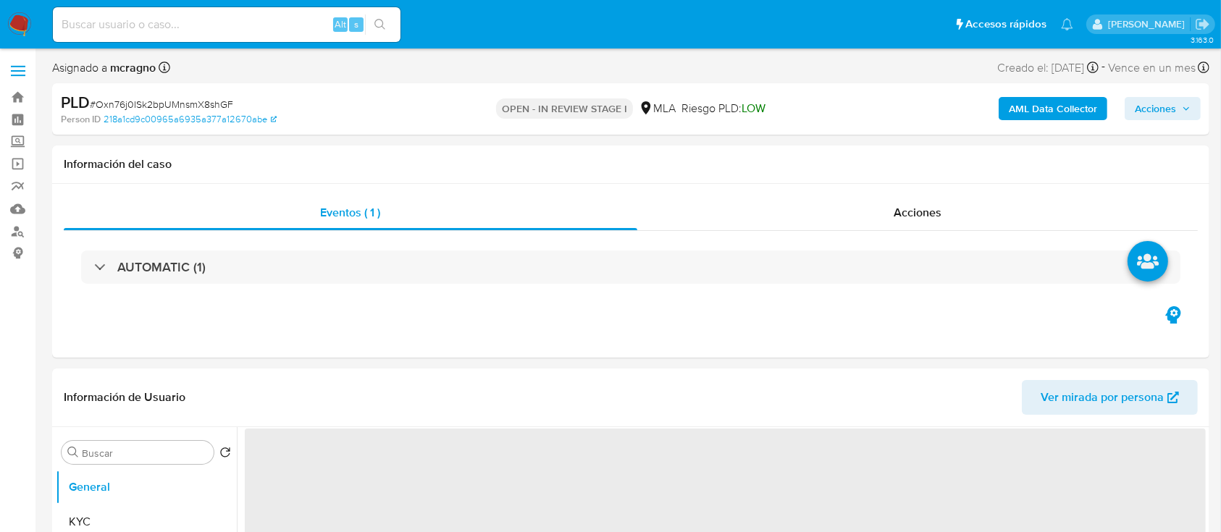
select select "10"
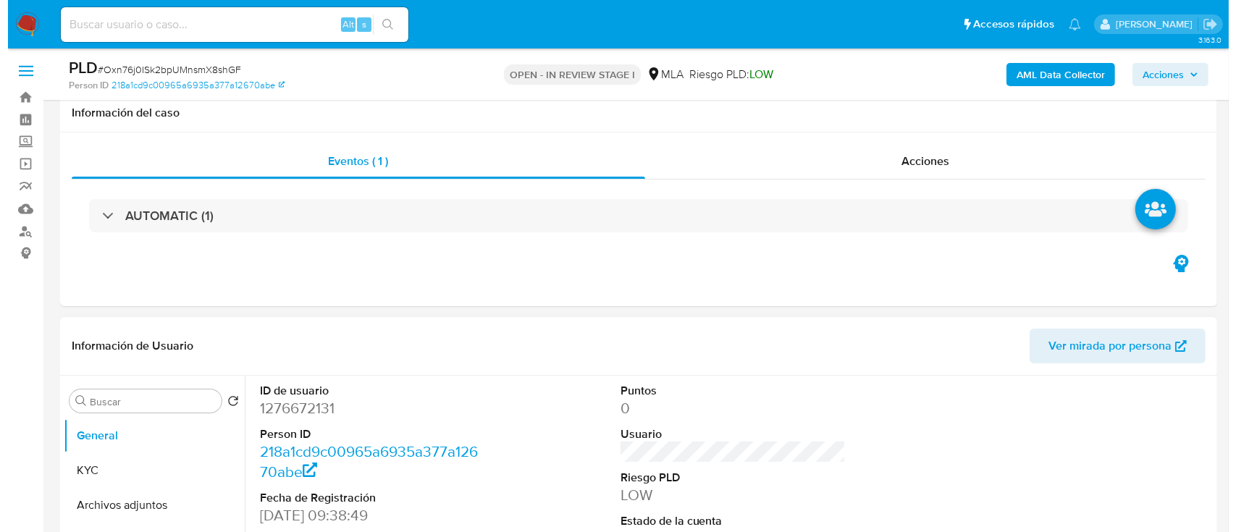
scroll to position [290, 0]
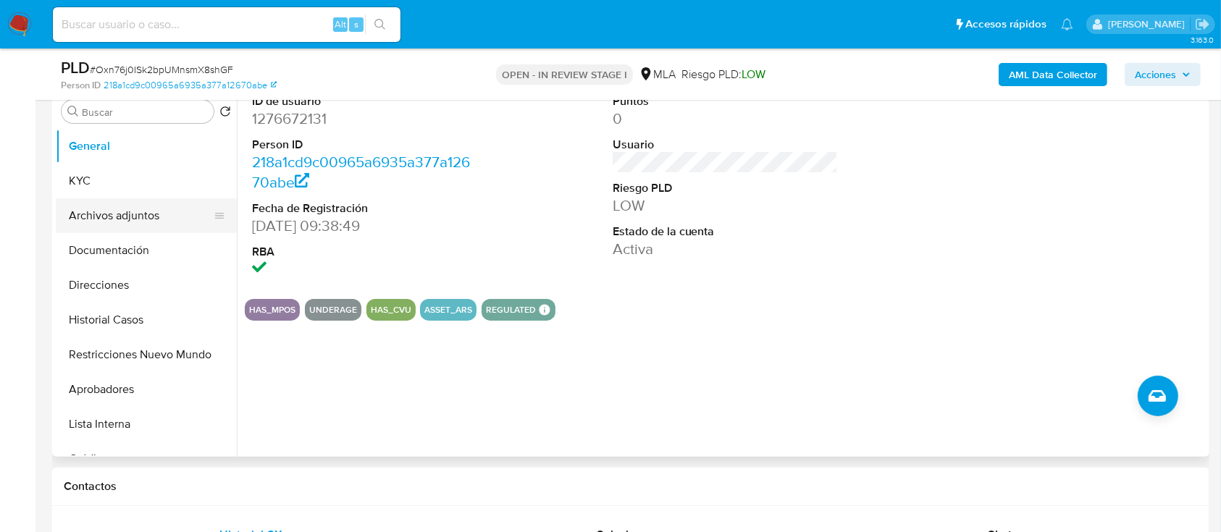
click at [127, 213] on button "Archivos adjuntos" at bounding box center [140, 215] width 169 height 35
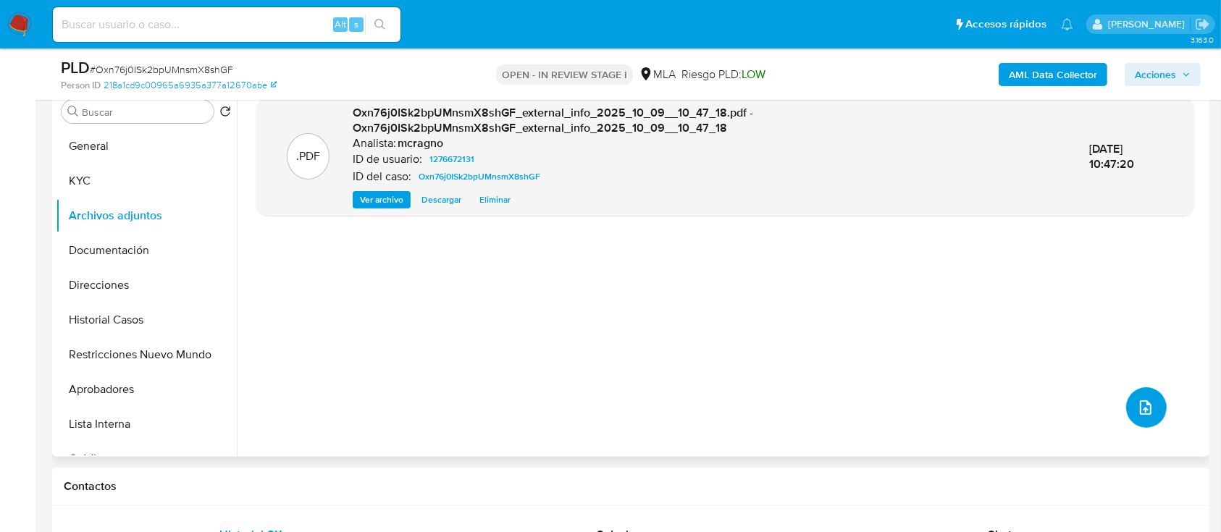
click at [1140, 399] on icon "upload-file" at bounding box center [1145, 407] width 17 height 17
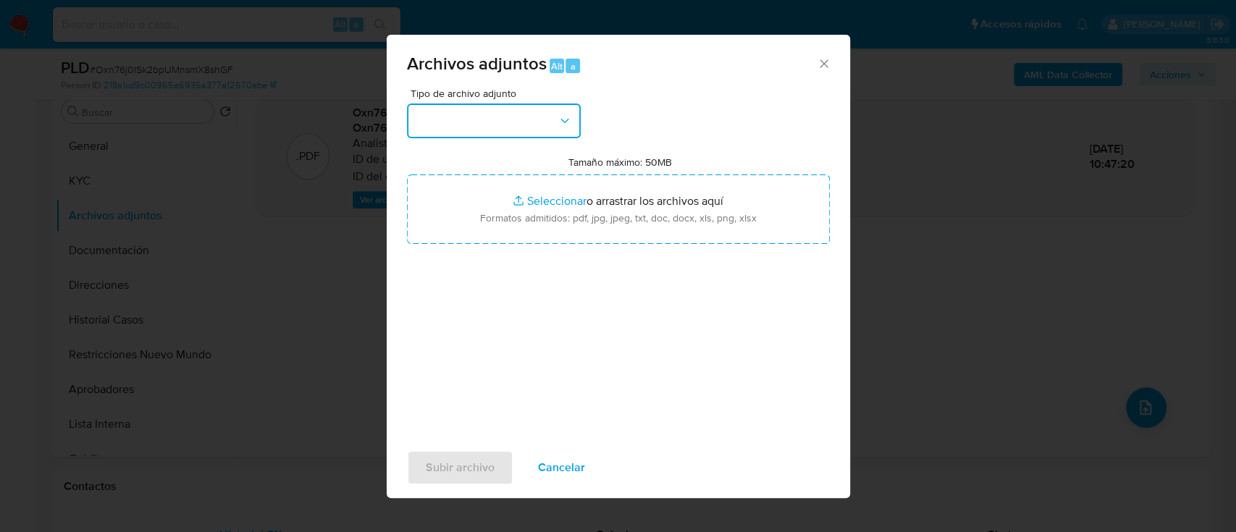
click at [578, 136] on button "button" at bounding box center [494, 121] width 174 height 35
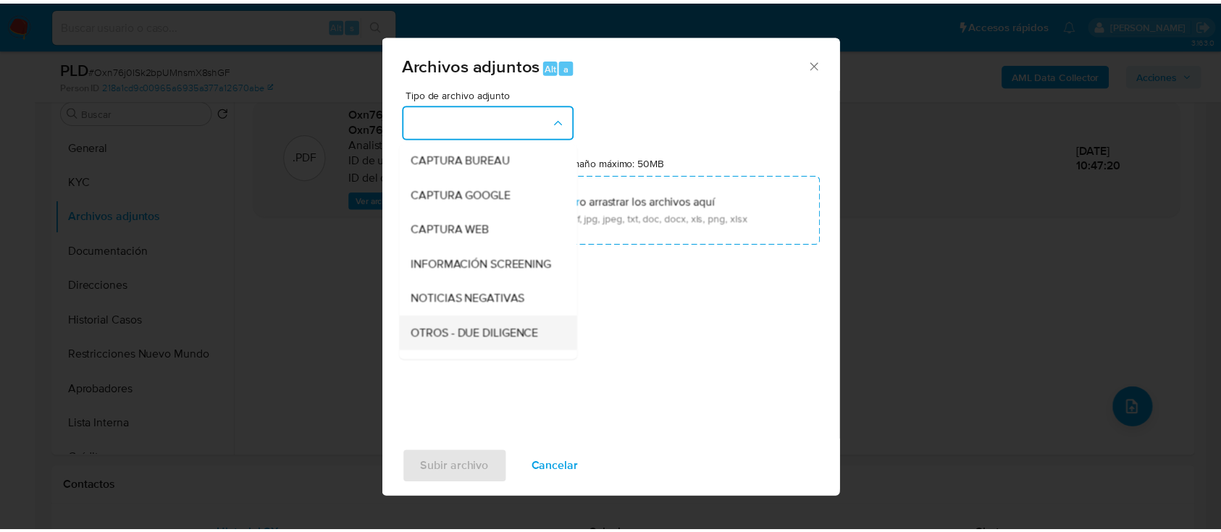
scroll to position [96, 0]
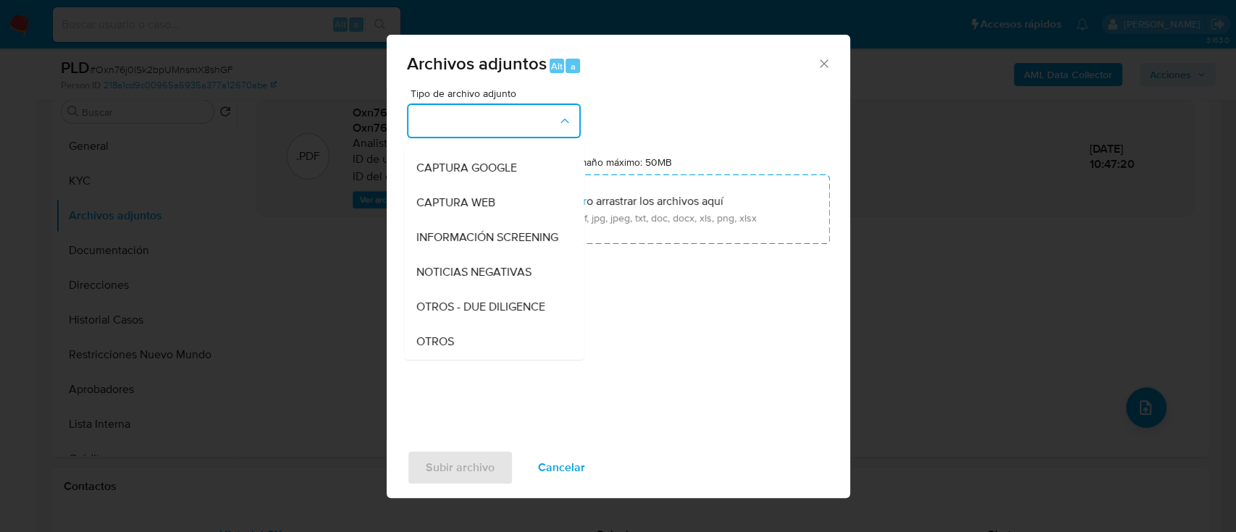
drag, startPoint x: 464, startPoint y: 348, endPoint x: 521, endPoint y: 292, distance: 79.3
click at [464, 350] on div "OTROS" at bounding box center [490, 341] width 148 height 35
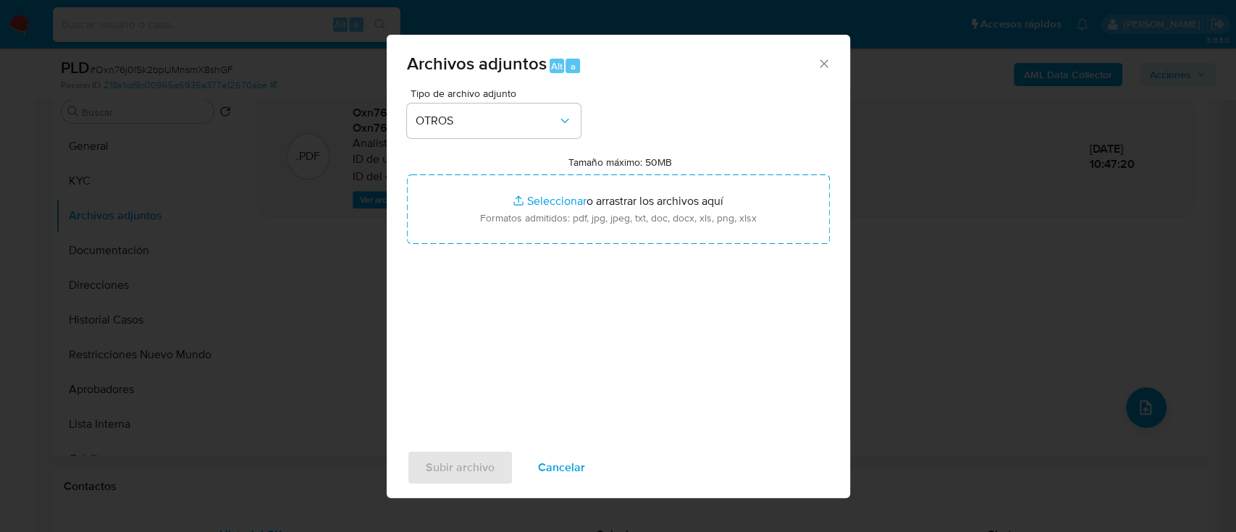
click at [567, 246] on div "Tipo de archivo adjunto OTROS Tamaño máximo: 50MB Seleccionar archivos Seleccio…" at bounding box center [618, 259] width 423 height 342
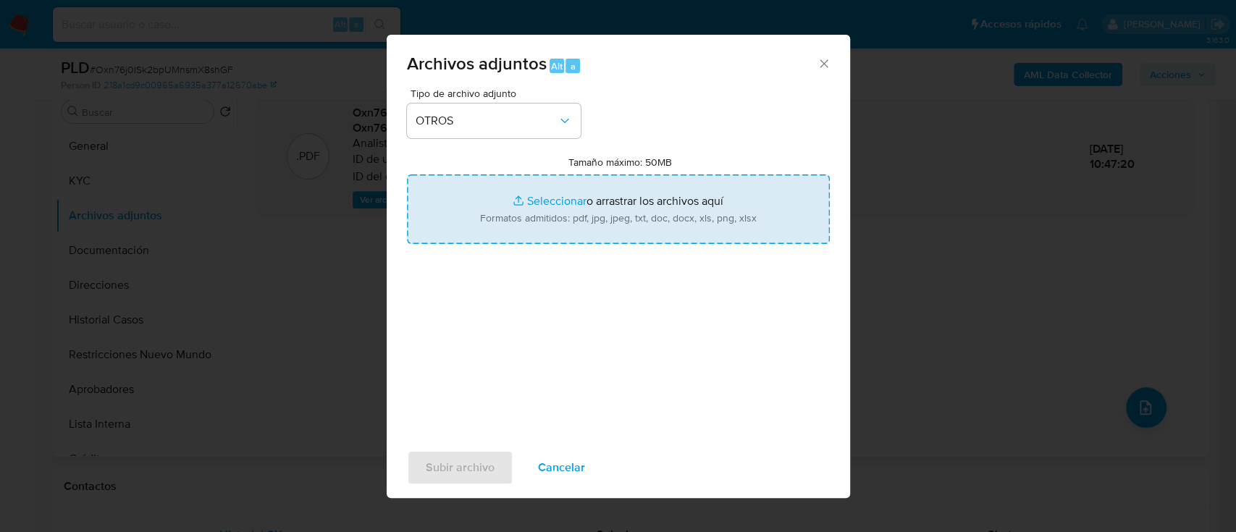
click at [582, 210] on input "Tamaño máximo: 50MB Seleccionar archivos" at bounding box center [618, 208] width 423 height 69
type input "C:\fakepath\1276672131 - Movimientos.xlsx"
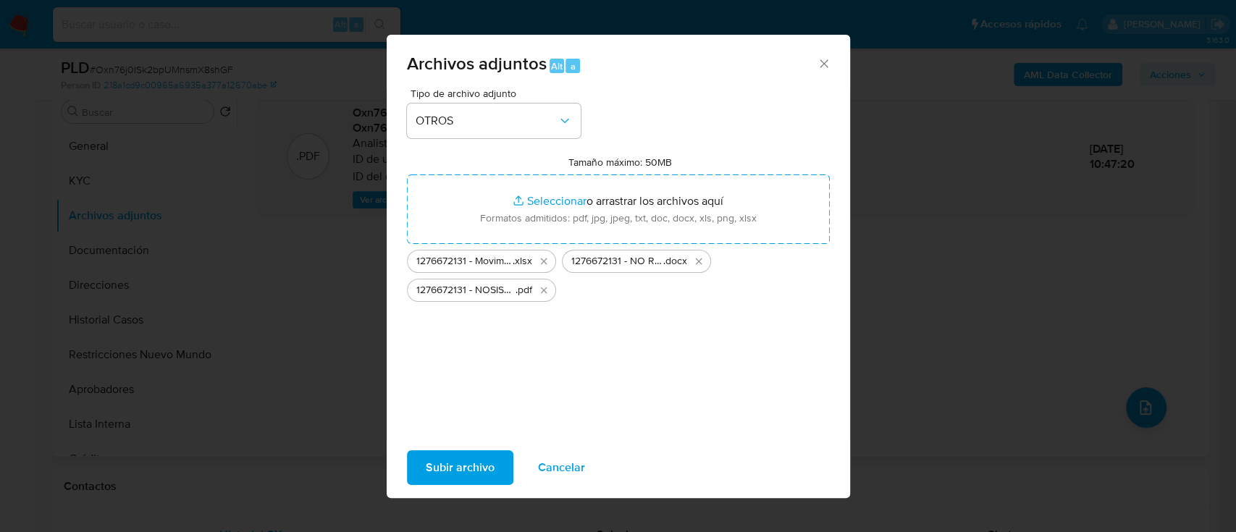
click at [416, 466] on button "Subir archivo" at bounding box center [460, 467] width 106 height 35
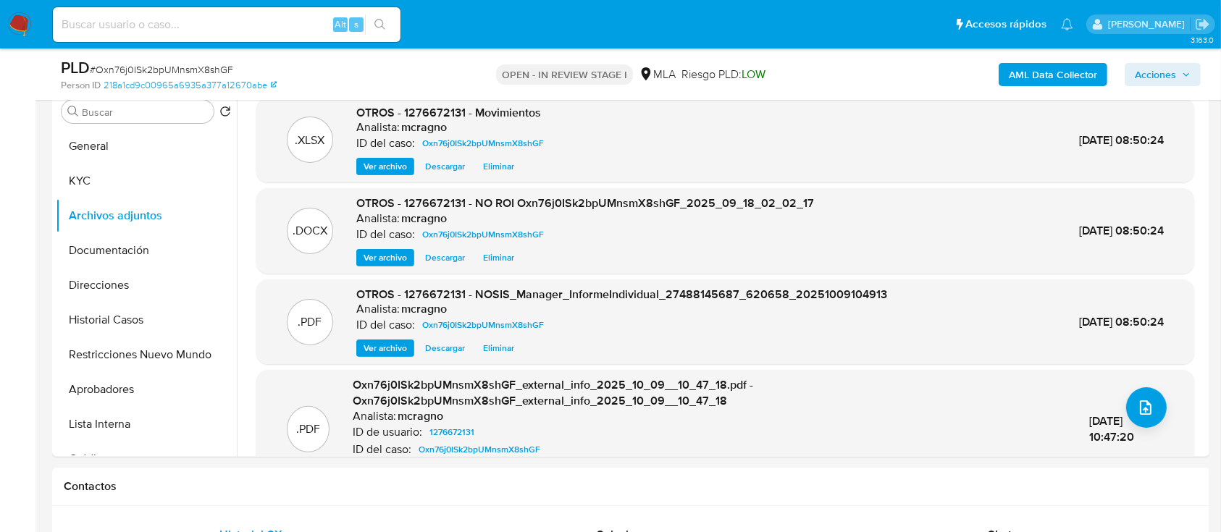
drag, startPoint x: 1153, startPoint y: 75, endPoint x: 1137, endPoint y: 77, distance: 16.1
click at [1153, 75] on span "Acciones" at bounding box center [1154, 74] width 41 height 23
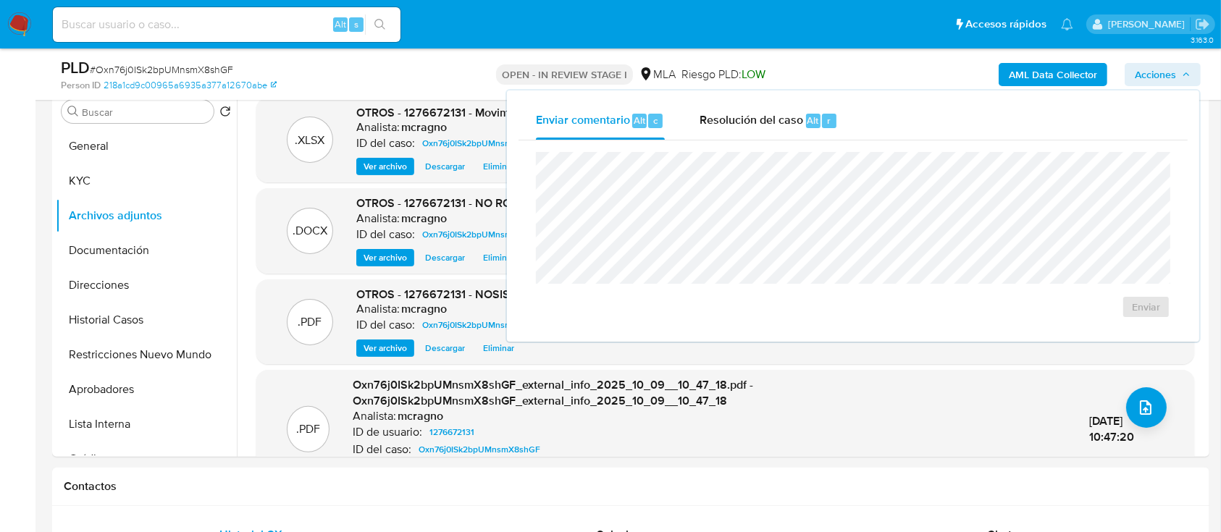
drag, startPoint x: 791, startPoint y: 121, endPoint x: 794, endPoint y: 150, distance: 29.2
click at [791, 122] on span "Resolución del caso" at bounding box center [751, 119] width 104 height 17
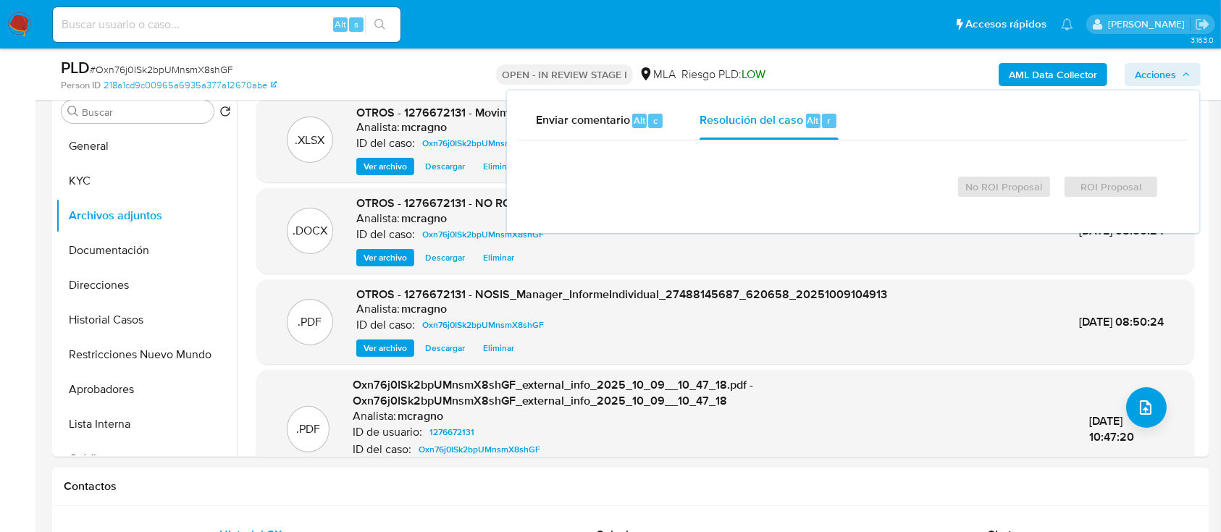
click at [797, 164] on div at bounding box center [852, 164] width 611 height 0
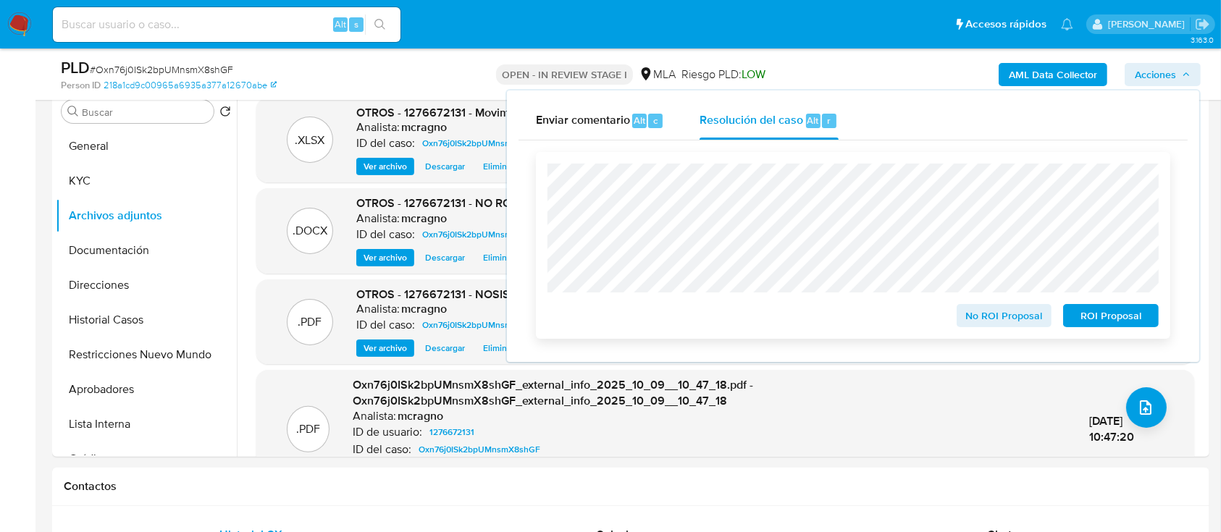
drag, startPoint x: 1025, startPoint y: 321, endPoint x: 969, endPoint y: 305, distance: 58.2
click at [1025, 321] on span "No ROI Proposal" at bounding box center [1003, 316] width 75 height 20
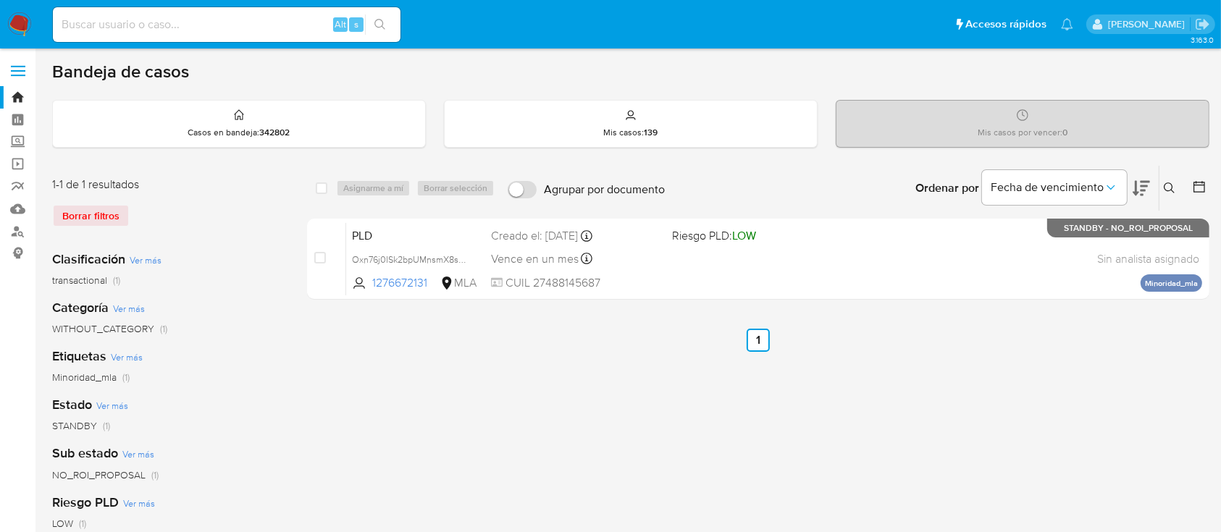
click at [1168, 180] on button at bounding box center [1171, 188] width 24 height 17
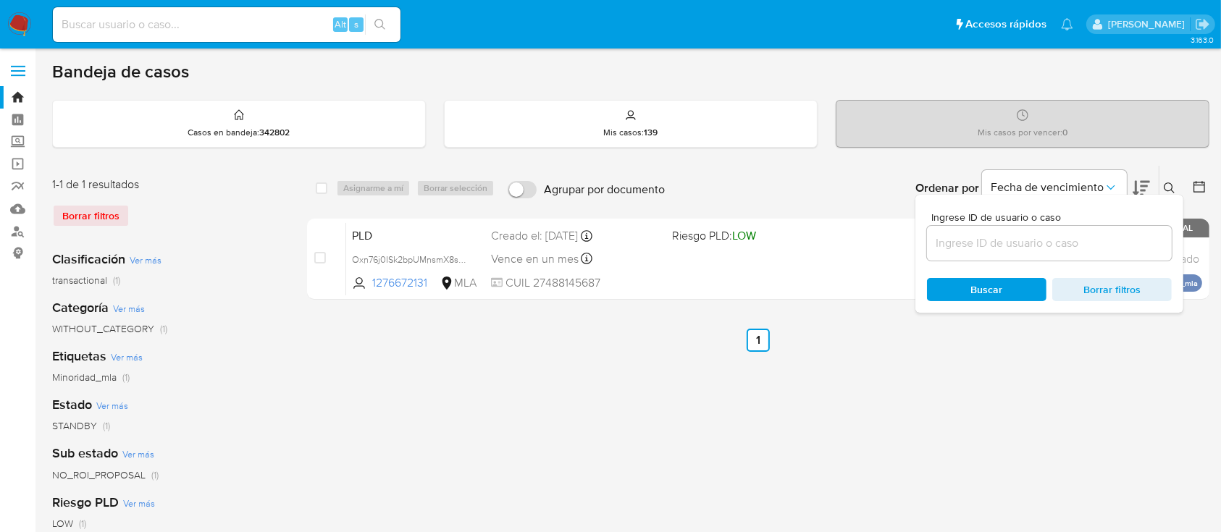
click at [1035, 258] on div at bounding box center [1049, 243] width 245 height 35
click at [1039, 250] on input at bounding box center [1049, 243] width 245 height 19
paste input "1338603544"
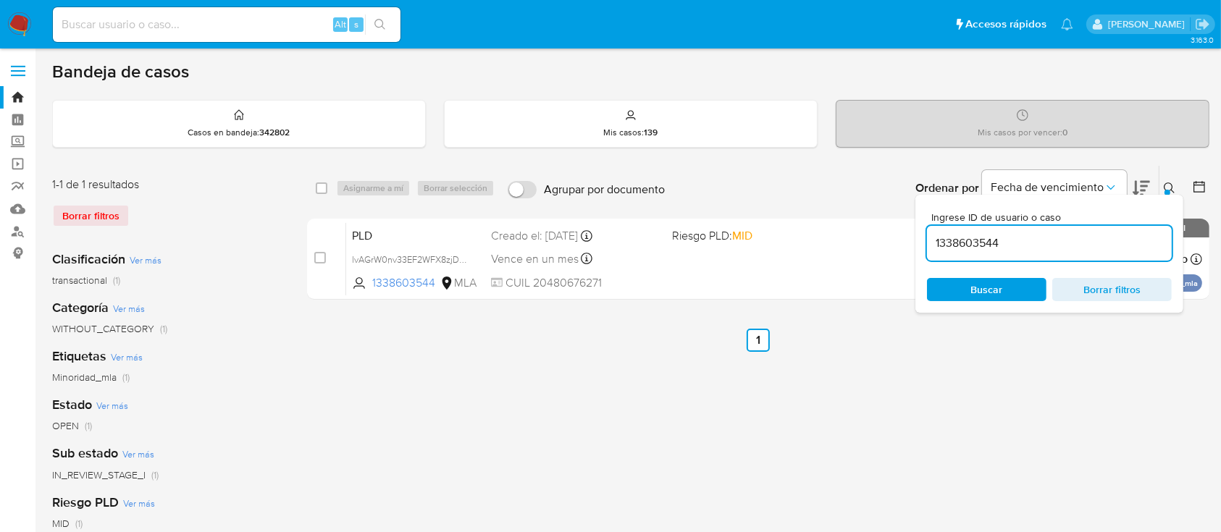
click at [1173, 183] on icon at bounding box center [1169, 188] width 12 height 12
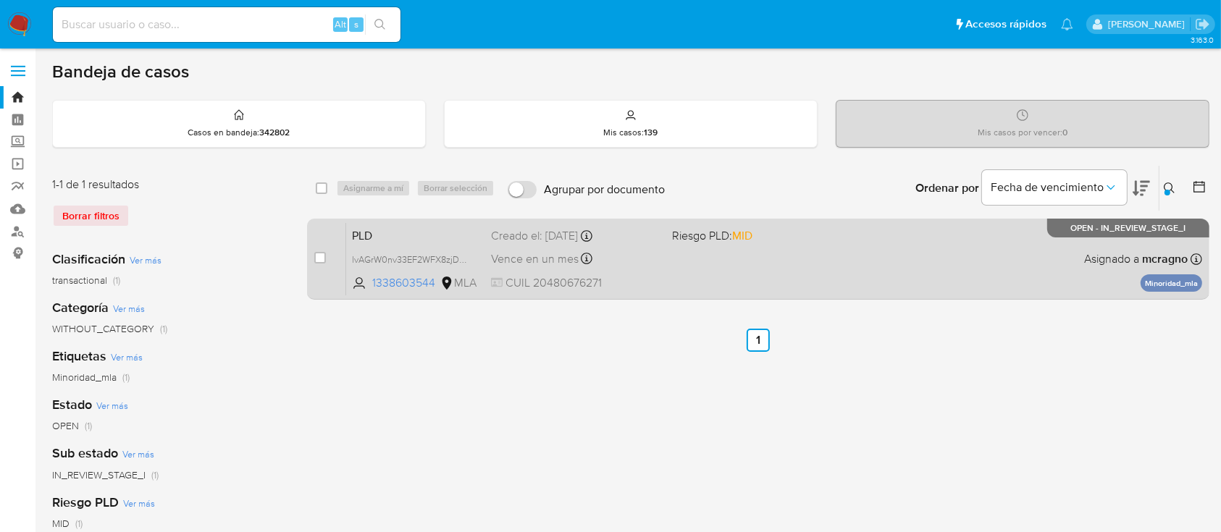
click at [882, 266] on div "PLD lvAGrW0nv33EF2WFX8zjDWpy 1338603544 MLA Riesgo PLD: MID Creado el: 12/09/20…" at bounding box center [774, 258] width 856 height 73
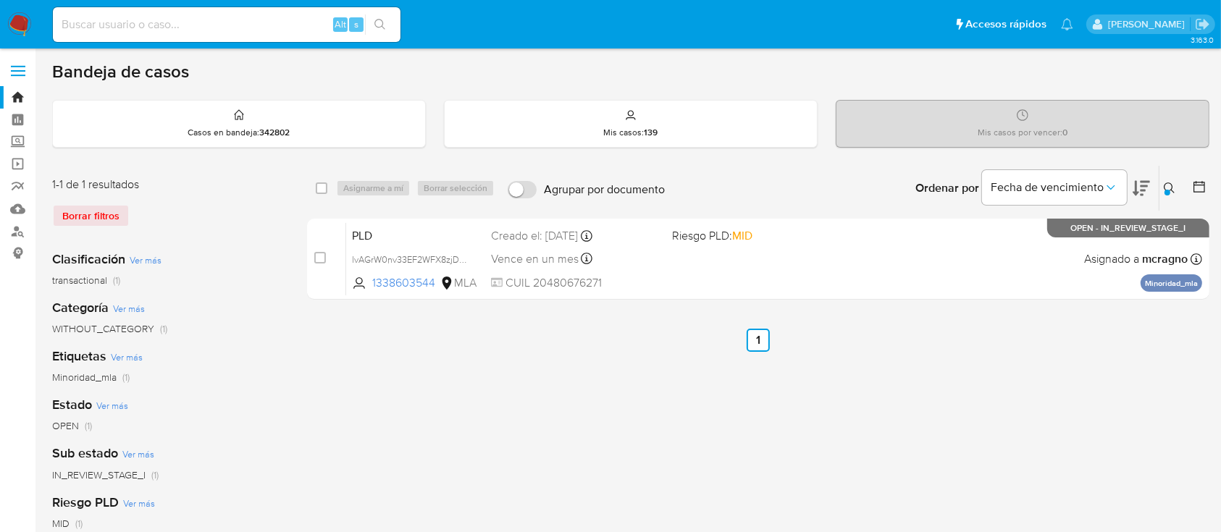
click at [1174, 188] on icon at bounding box center [1169, 188] width 12 height 12
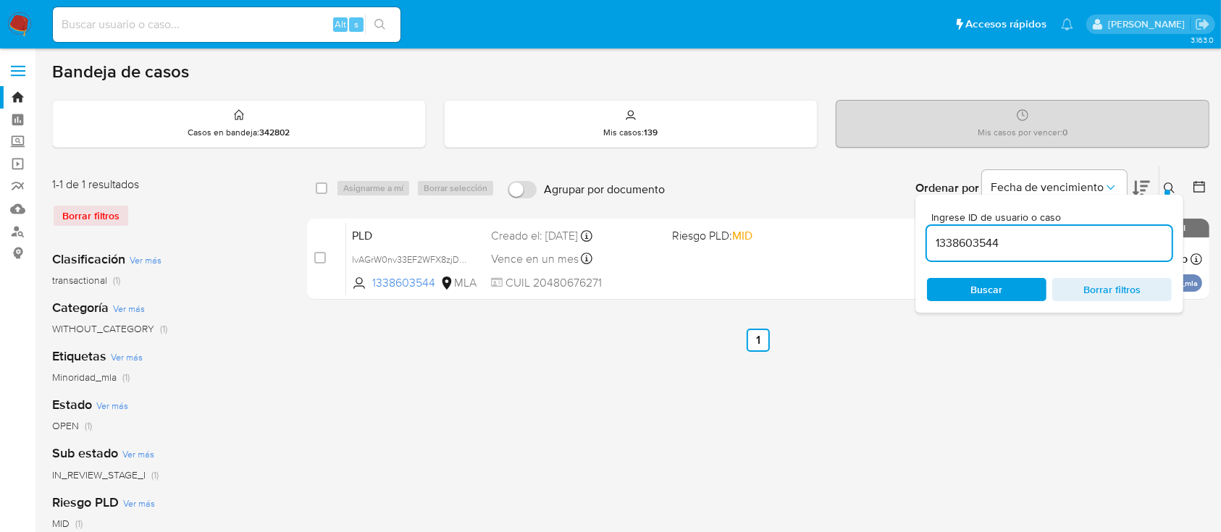
click at [1054, 243] on input "1338603544" at bounding box center [1049, 243] width 245 height 19
type input "541833434"
click at [1166, 187] on icon at bounding box center [1169, 188] width 12 height 12
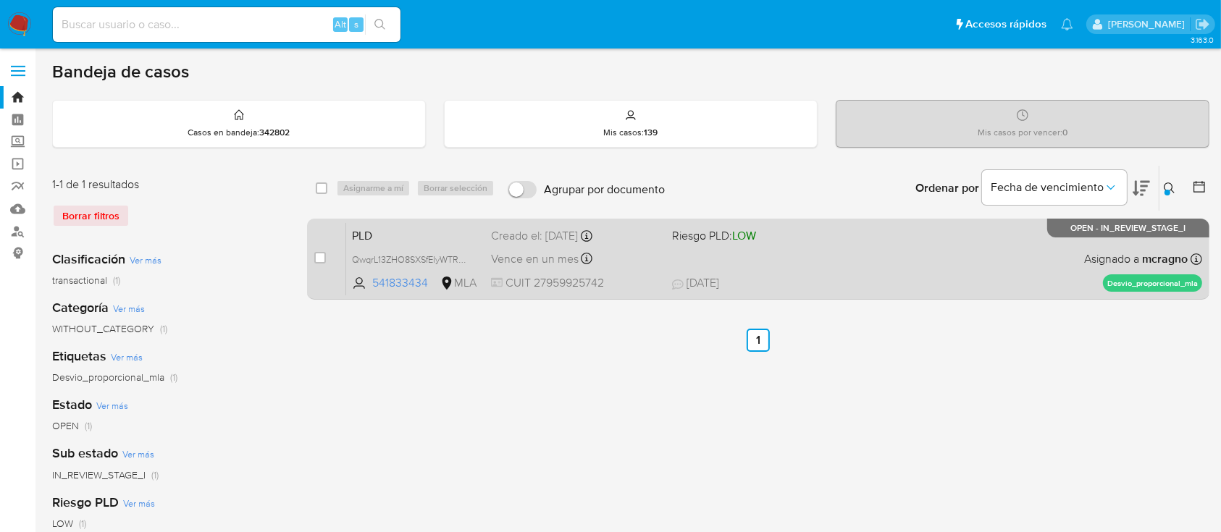
click at [959, 260] on div "PLD QwqrL13ZHO8SXSfElyWTRVxe 541833434 MLA Riesgo PLD: LOW Creado el: 12/09/202…" at bounding box center [774, 258] width 856 height 73
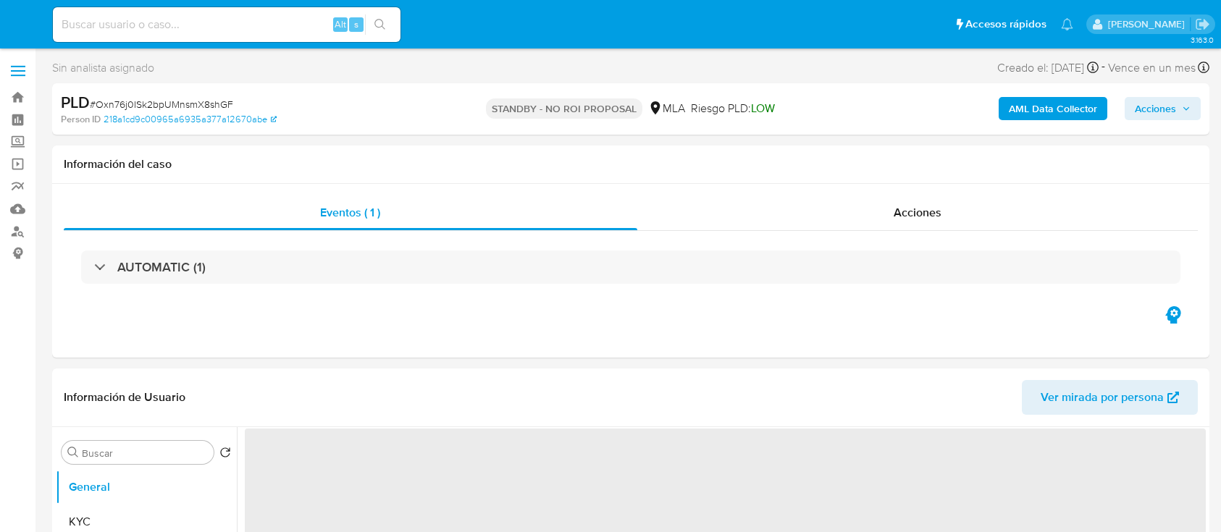
select select "10"
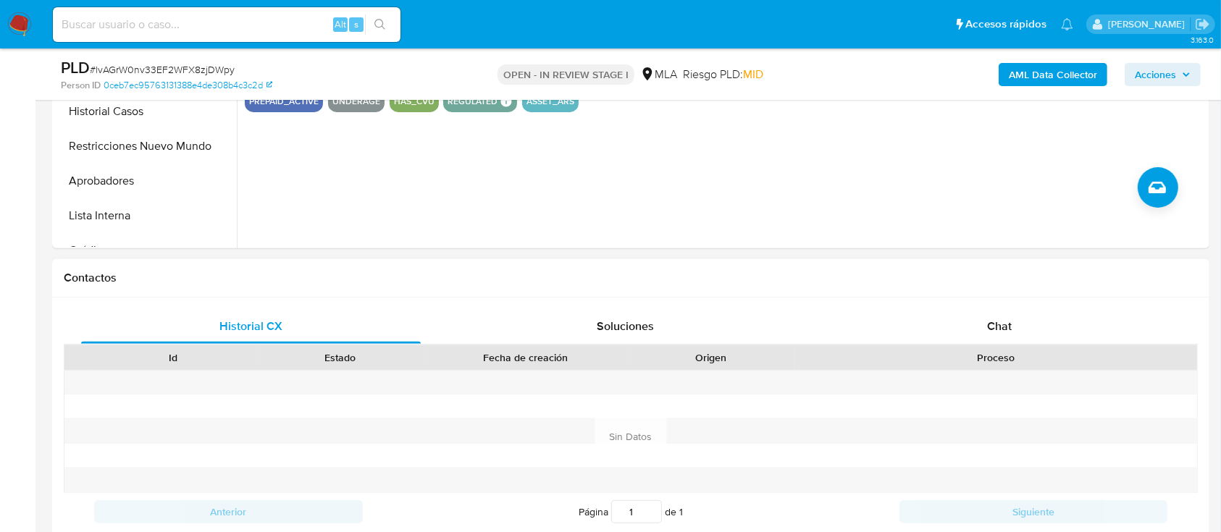
scroll to position [482, 0]
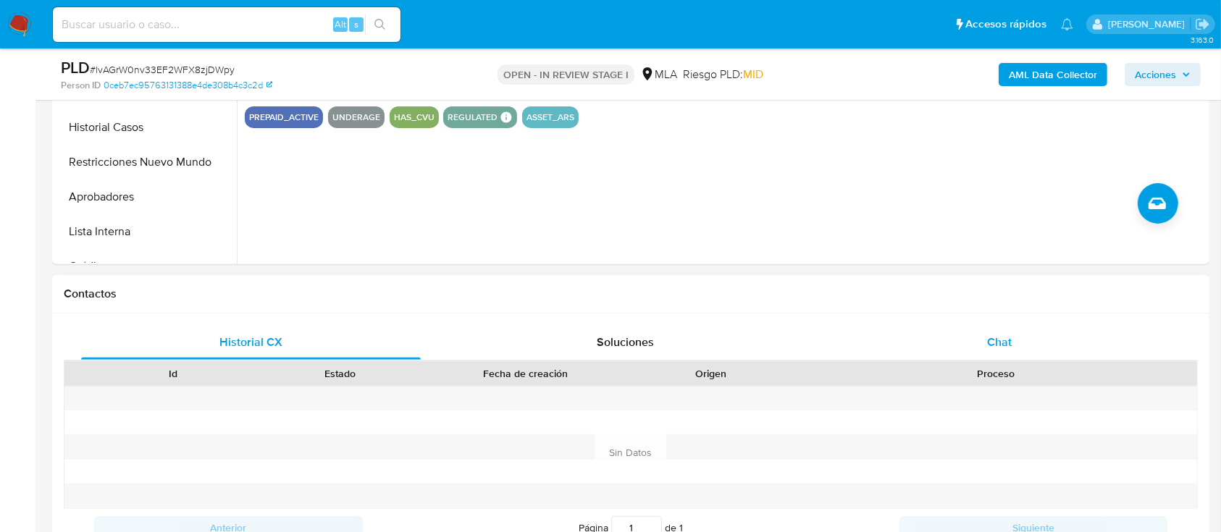
click at [1026, 340] on div "Chat" at bounding box center [1000, 342] width 340 height 35
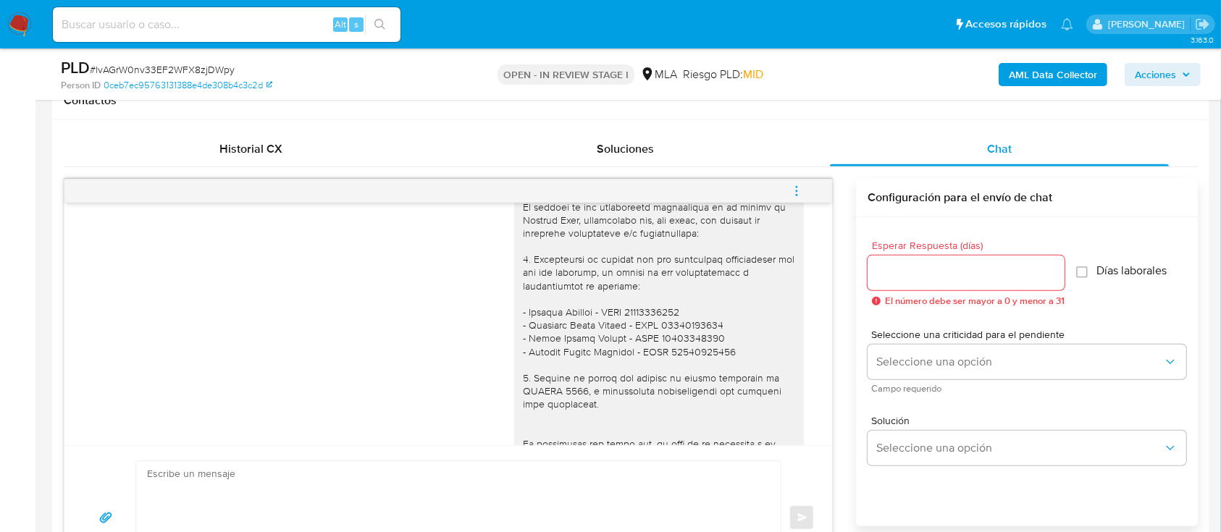
scroll to position [841, 0]
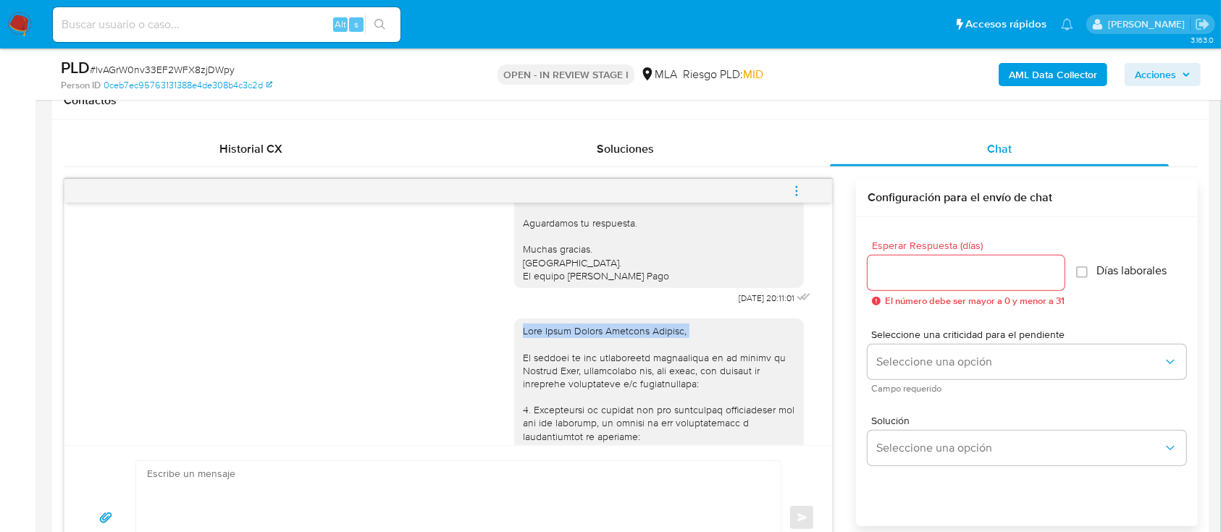
drag, startPoint x: 510, startPoint y: 353, endPoint x: 785, endPoint y: 366, distance: 274.7
copy div "Hola [PERSON_NAME],"
click at [253, 489] on textarea at bounding box center [454, 518] width 615 height 114
paste textarea "Hola [PERSON_NAME],"
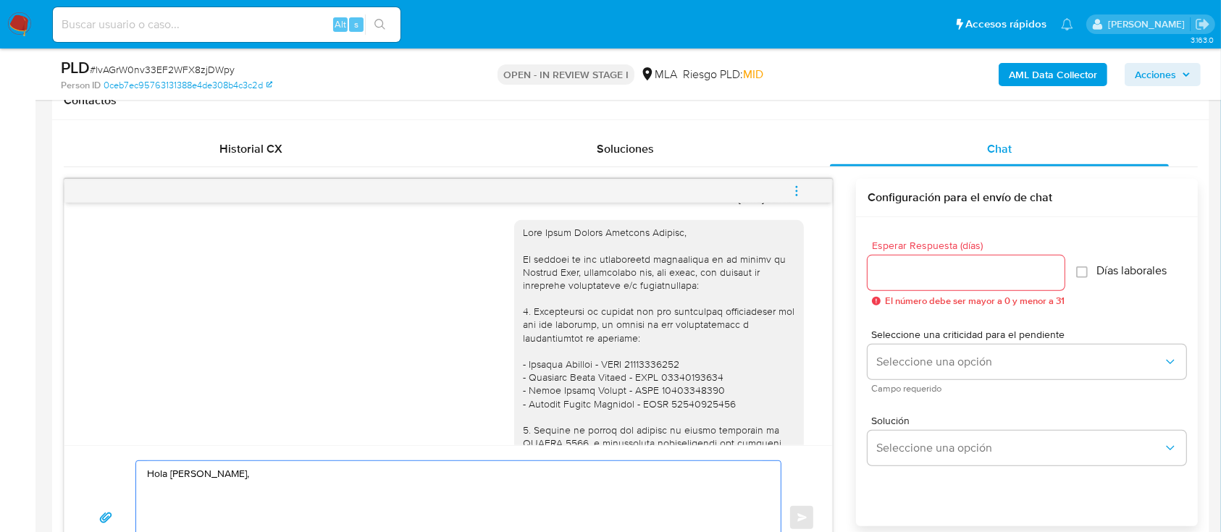
scroll to position [1035, 0]
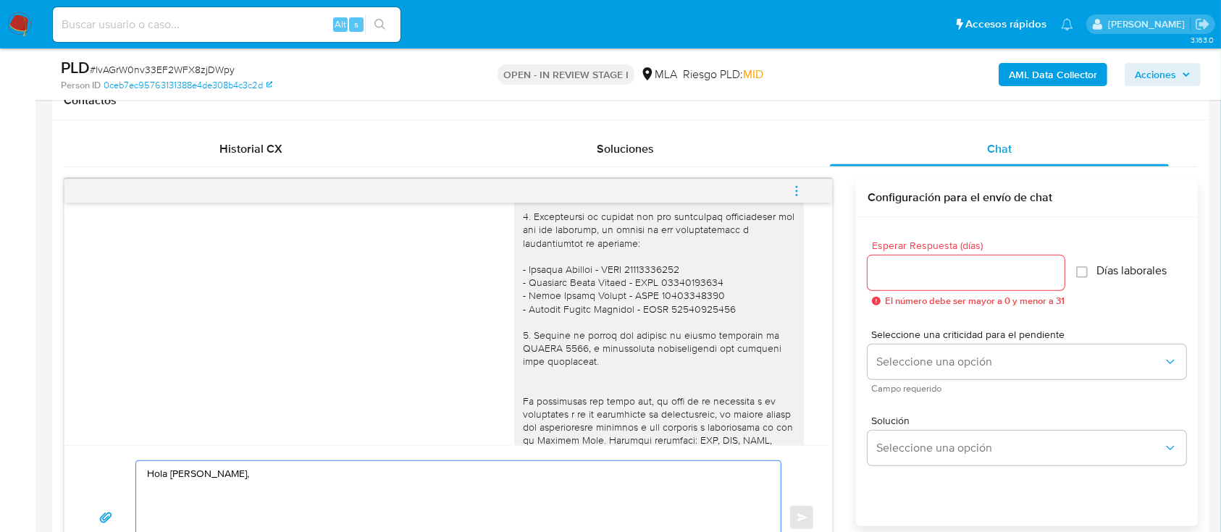
paste textarea "Esperamos que te encuentres muy bien. Te consultamos si tuviste oportunidad [PE…"
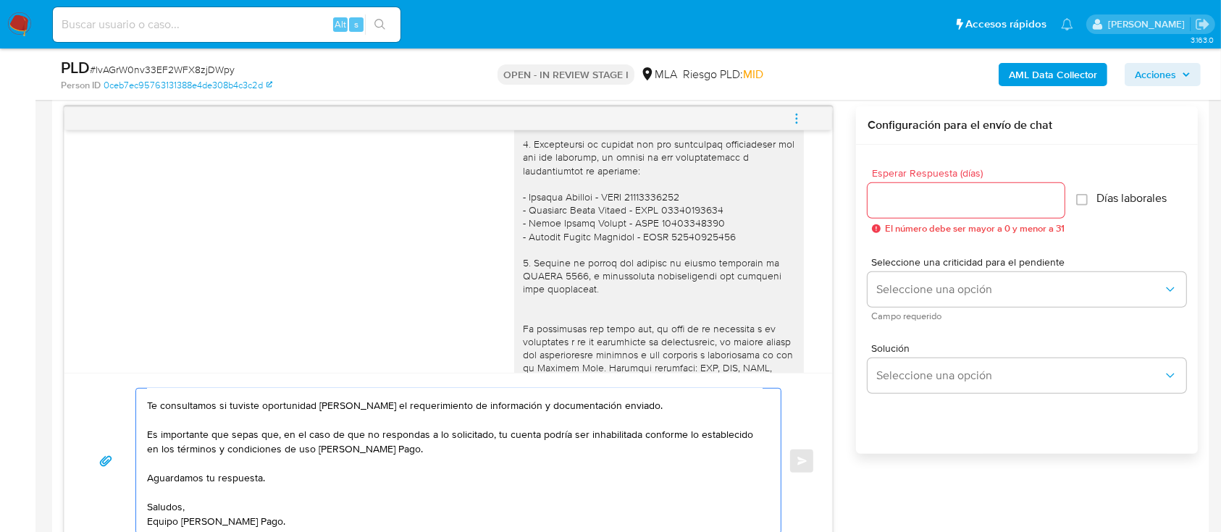
scroll to position [0, 0]
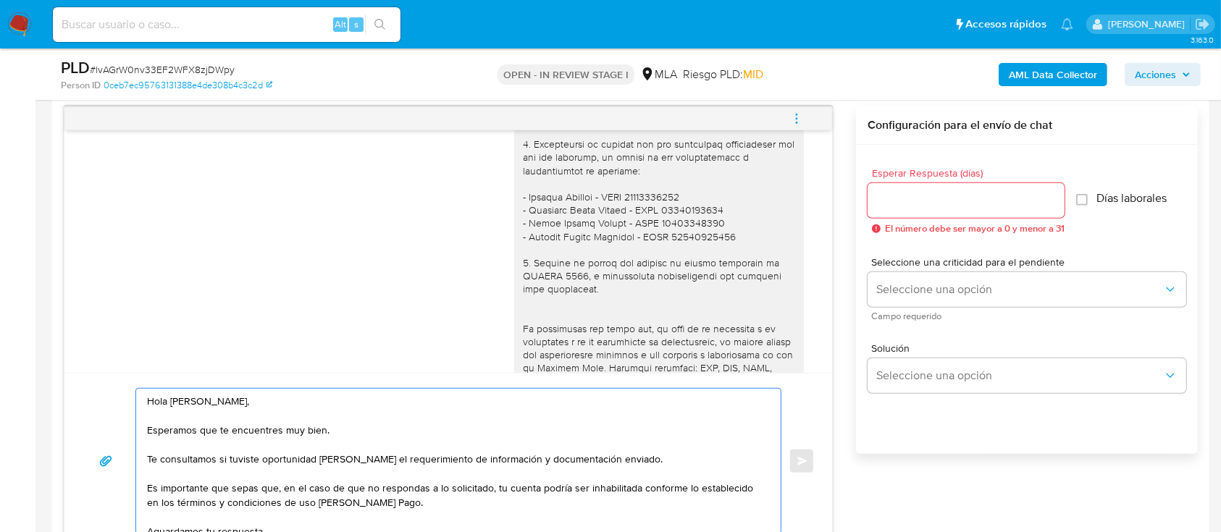
type textarea "Hola [PERSON_NAME], Esperamos que te encuentres muy bien. Te consultamos si tuv…"
click at [980, 187] on div at bounding box center [965, 200] width 197 height 35
click at [979, 195] on input "Esperar Respuesta (días)" at bounding box center [965, 200] width 197 height 19
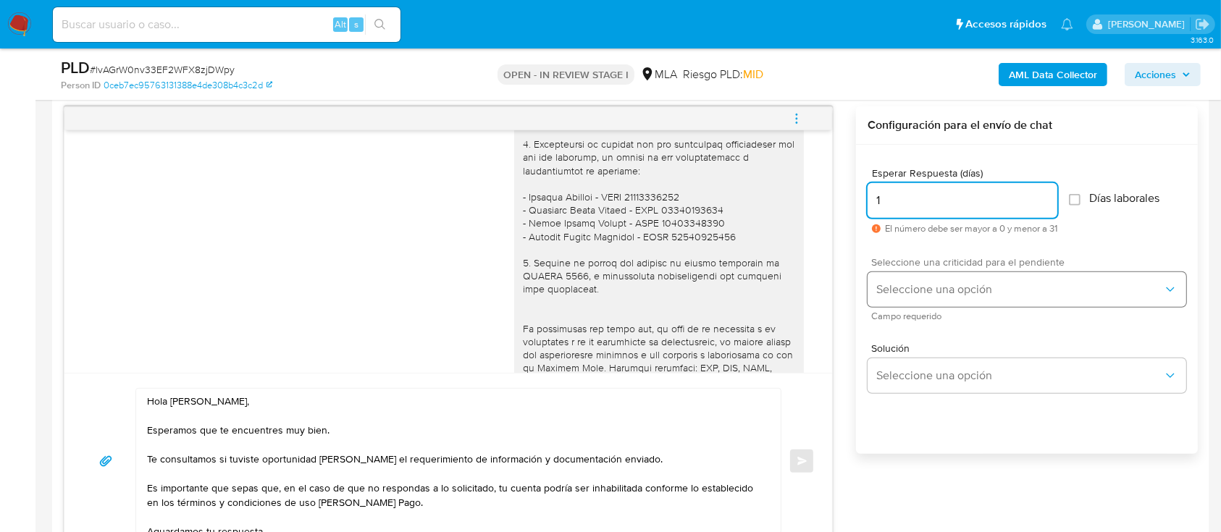
type input "1"
click at [916, 298] on button "Seleccione una opción" at bounding box center [1026, 289] width 319 height 35
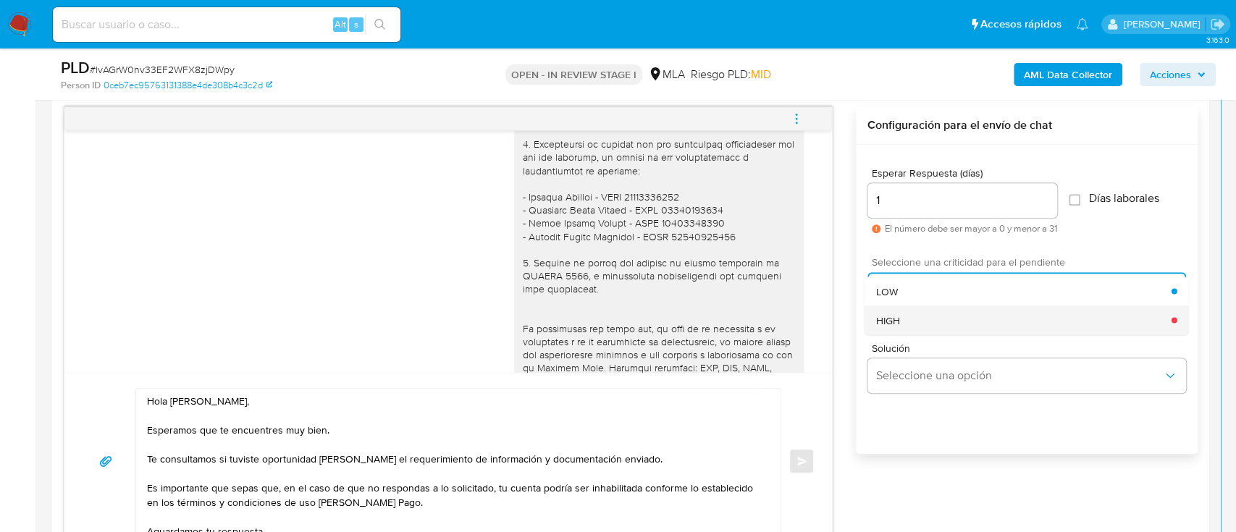
click at [909, 324] on div "HIGH" at bounding box center [1023, 320] width 295 height 29
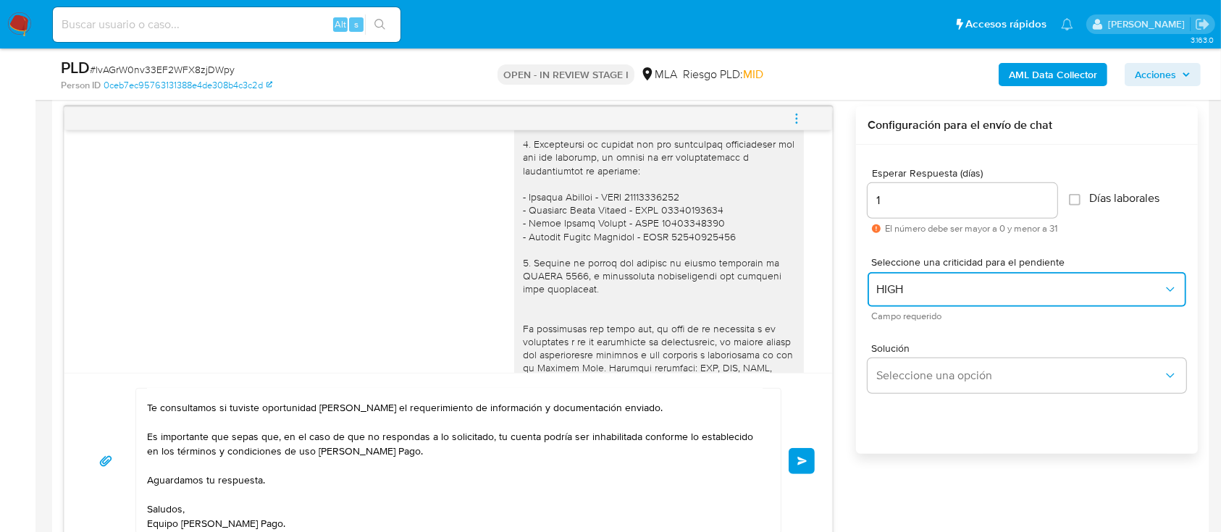
scroll to position [72, 0]
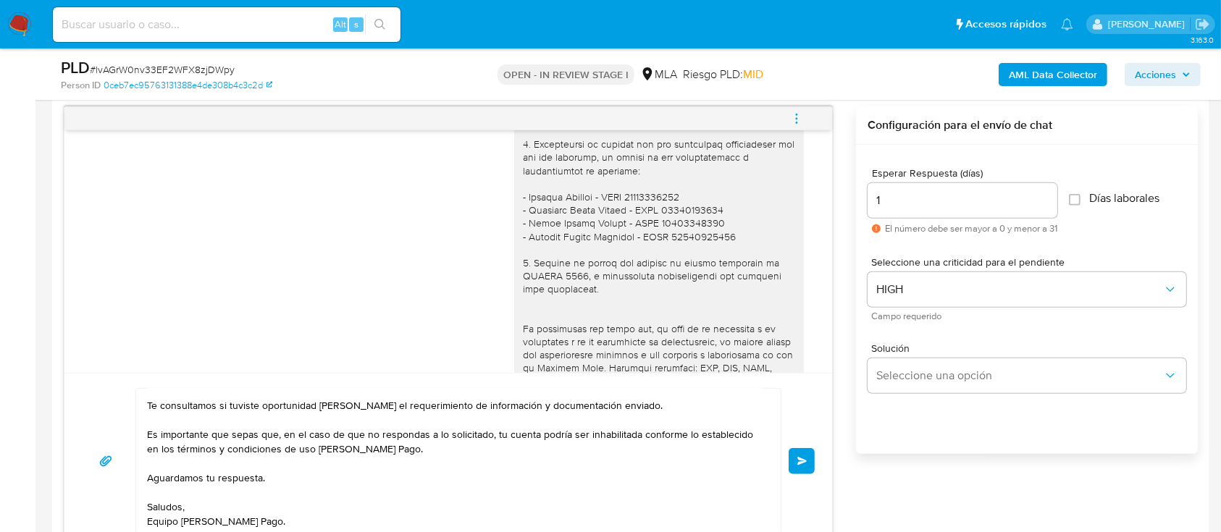
click at [810, 461] on button "Enviar" at bounding box center [801, 461] width 26 height 26
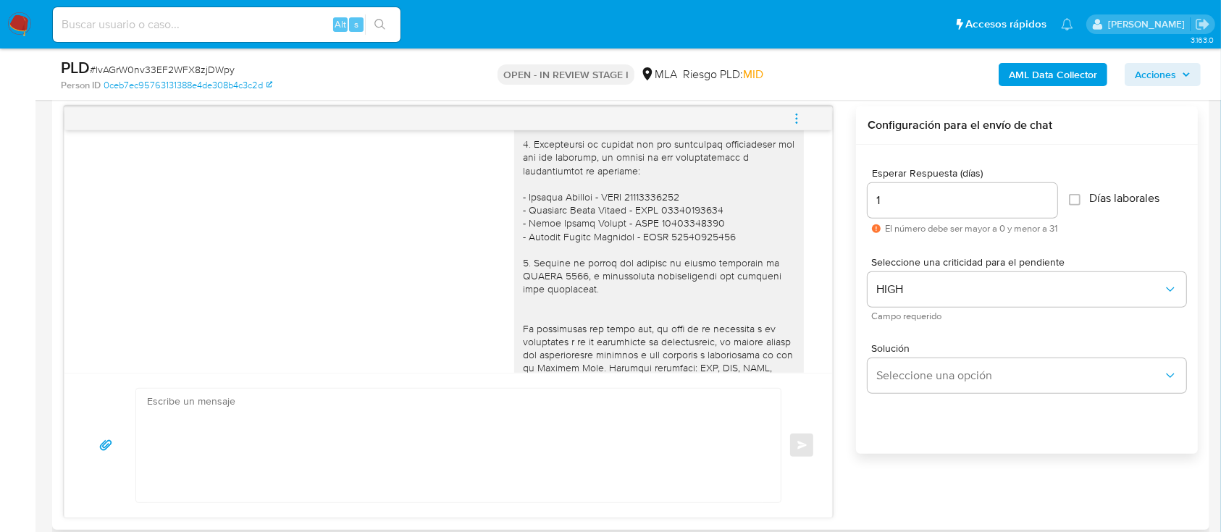
scroll to position [1480, 0]
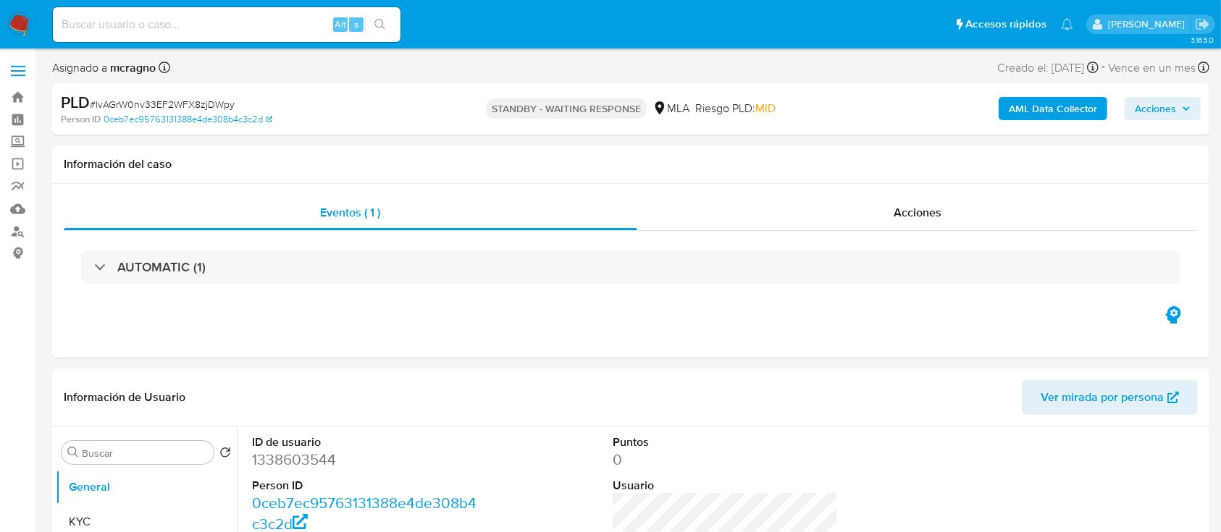
select select "10"
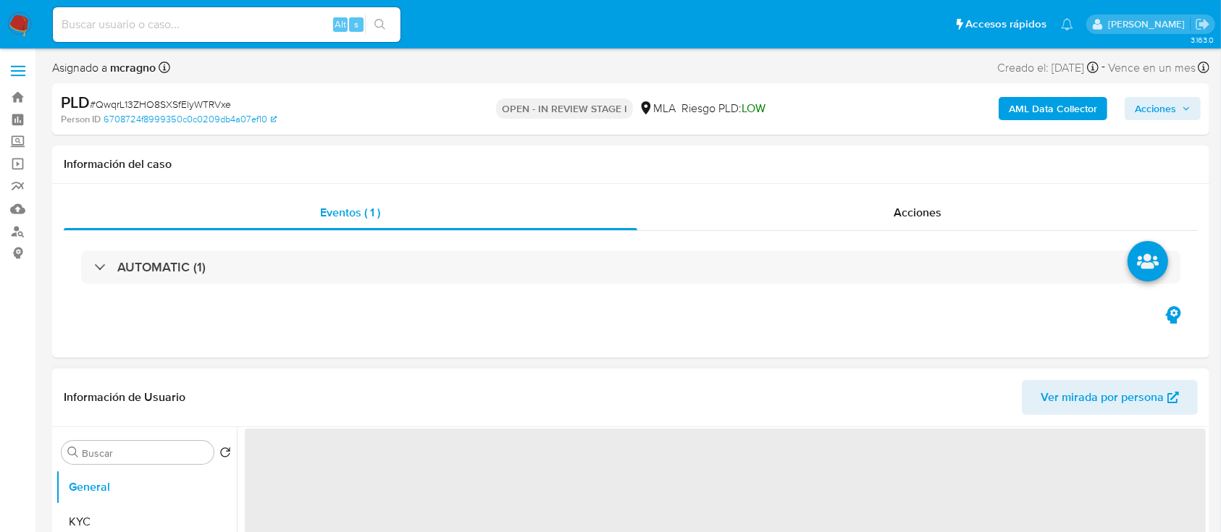
select select "10"
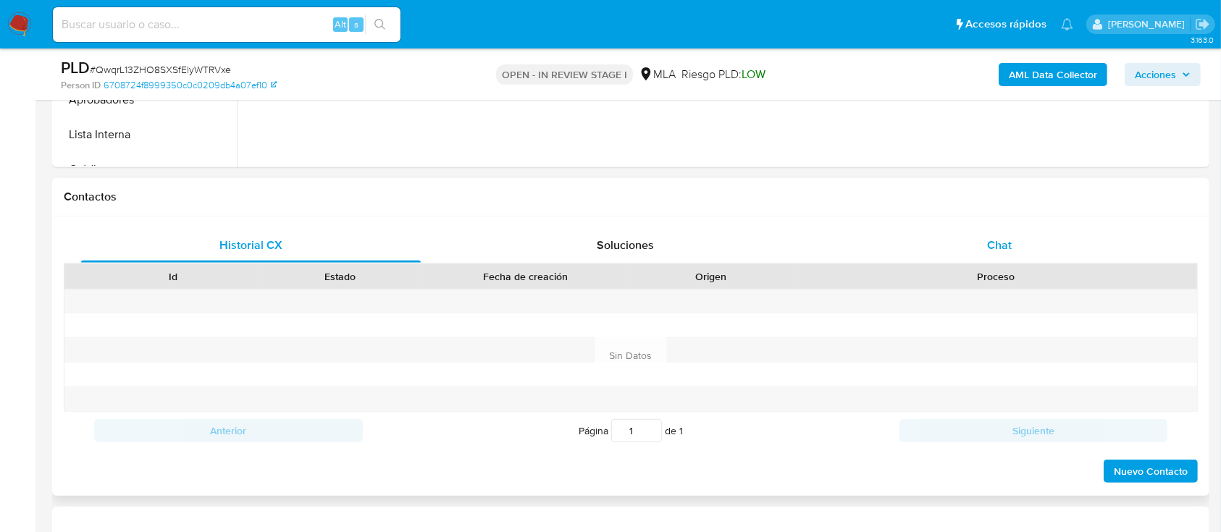
click at [1023, 258] on div "Chat" at bounding box center [1000, 245] width 340 height 35
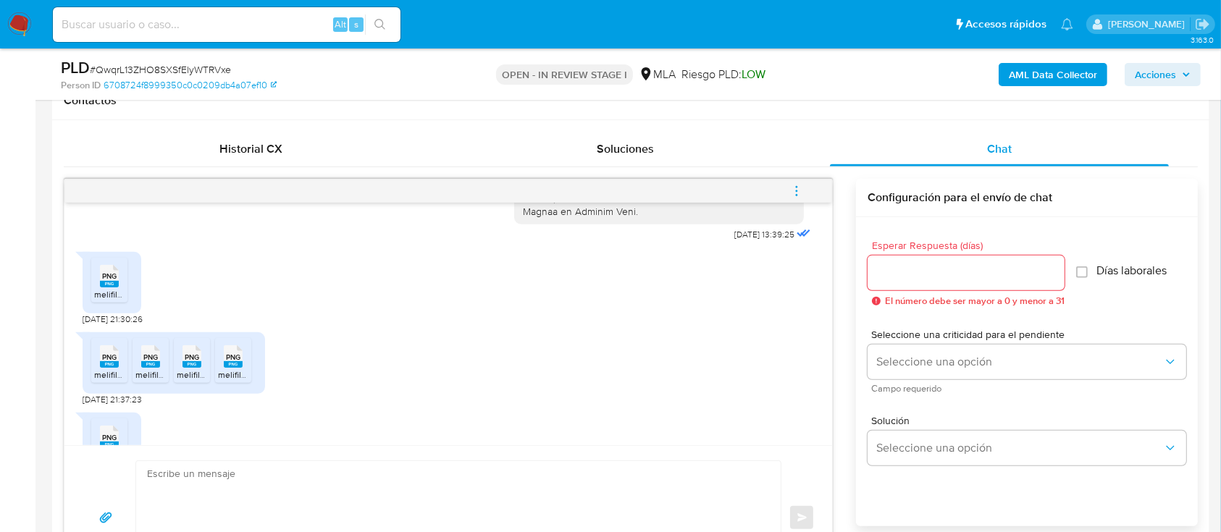
scroll to position [1281, 0]
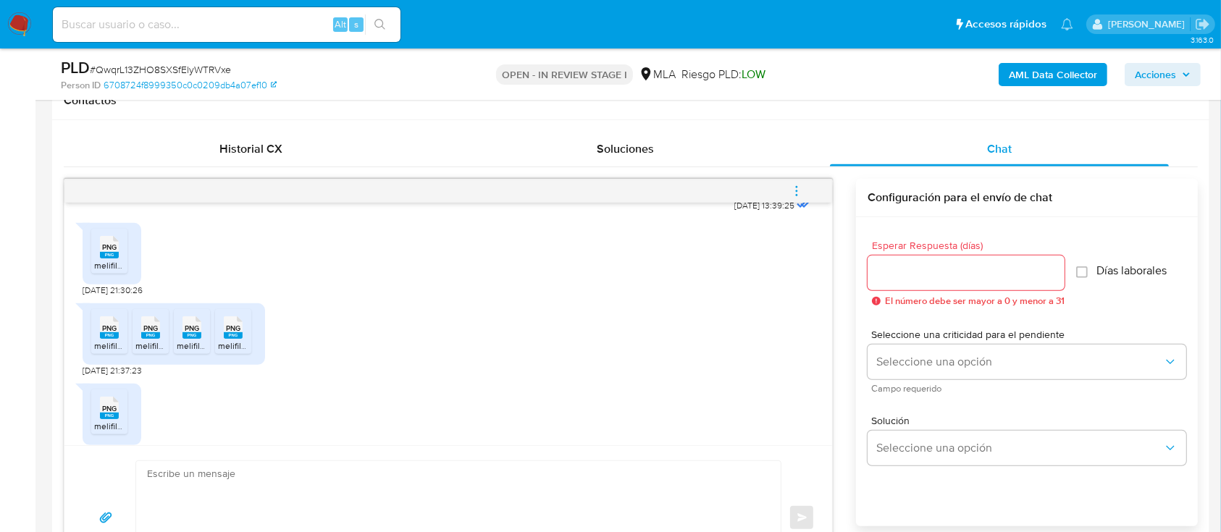
click at [105, 258] on rect at bounding box center [109, 255] width 19 height 7
click at [95, 340] on div "PNG PNG" at bounding box center [109, 326] width 30 height 28
drag, startPoint x: 151, startPoint y: 344, endPoint x: 216, endPoint y: 347, distance: 64.5
click at [152, 333] on span "PNG" at bounding box center [150, 328] width 14 height 9
click at [198, 339] on rect at bounding box center [191, 335] width 19 height 7
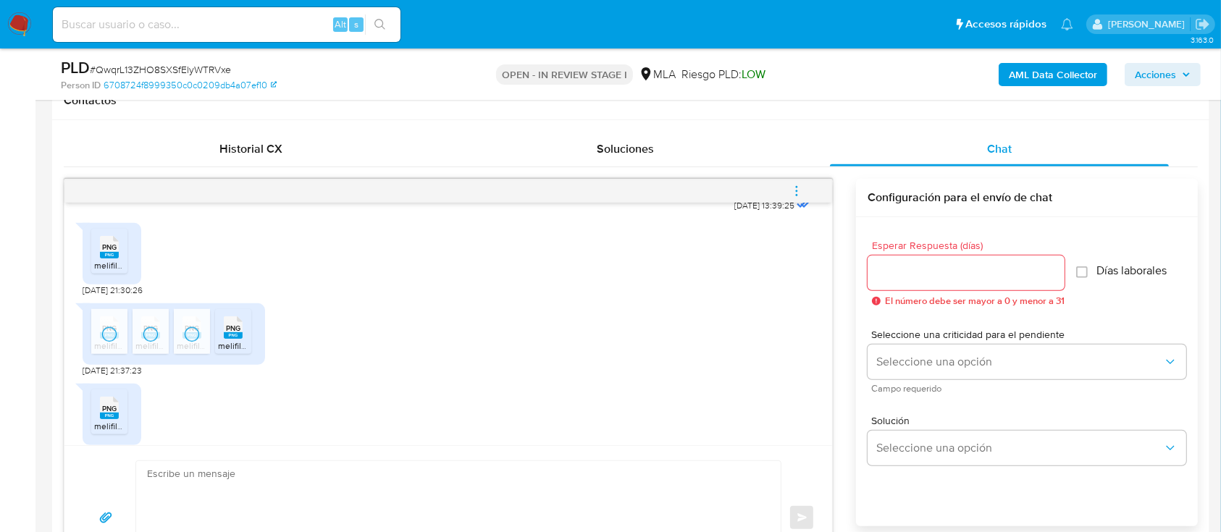
click at [232, 339] on rect at bounding box center [233, 335] width 19 height 7
click at [116, 403] on rect at bounding box center [124, 393] width 22 height 19
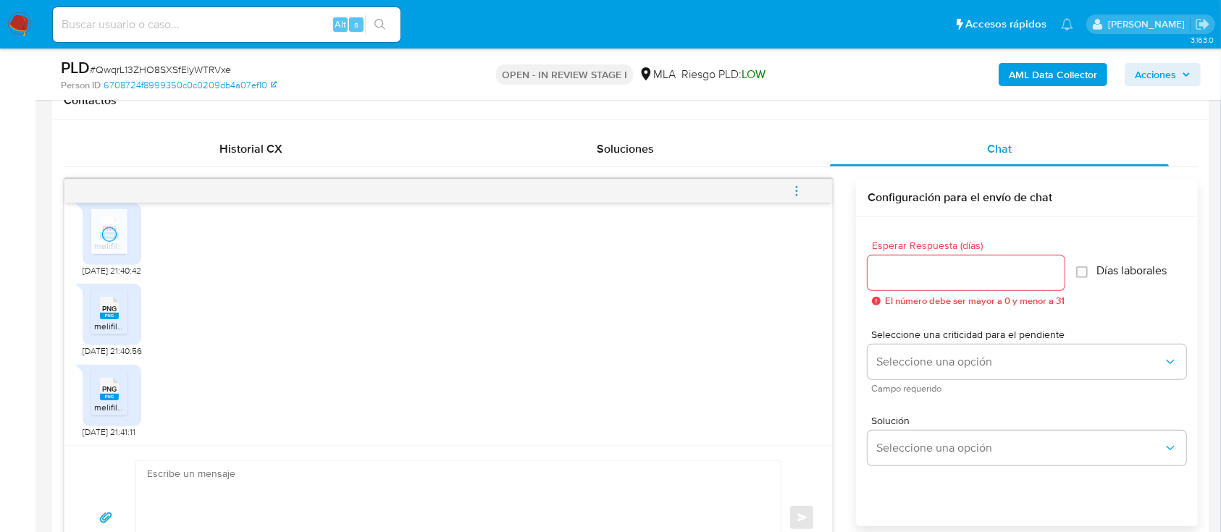
click at [113, 311] on span "PNG" at bounding box center [109, 308] width 14 height 9
click at [114, 387] on span "PNG" at bounding box center [109, 388] width 14 height 9
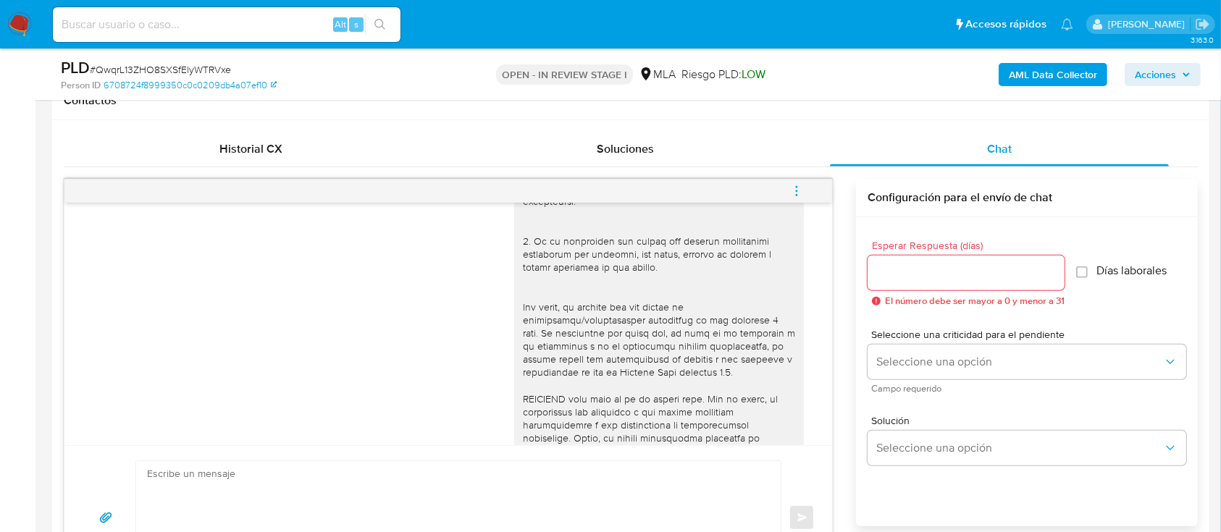
scroll to position [412, 0]
